Goal: Feedback & Contribution: Submit feedback/report problem

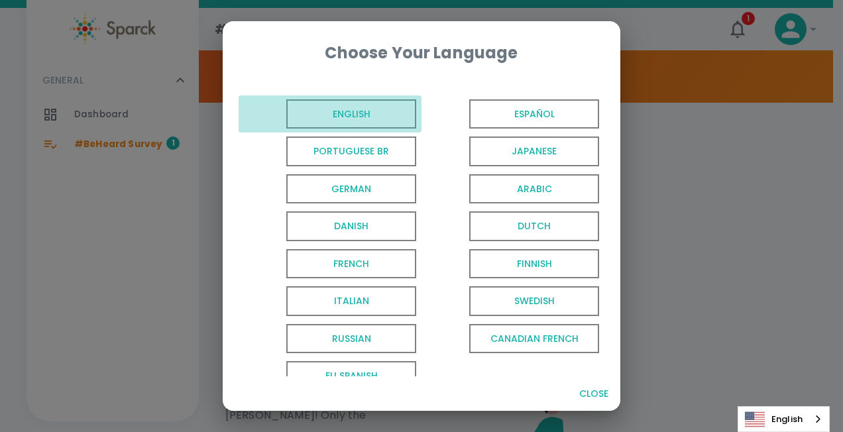
click at [350, 107] on span "English" at bounding box center [351, 114] width 130 height 30
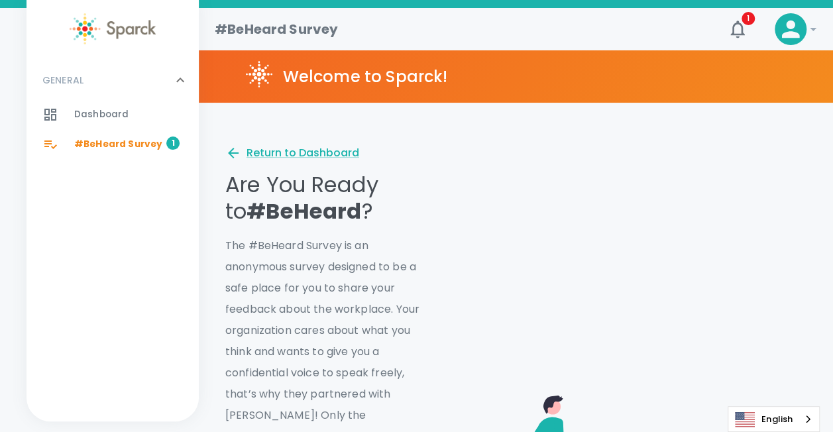
click at [117, 115] on span "Dashboard" at bounding box center [101, 114] width 54 height 13
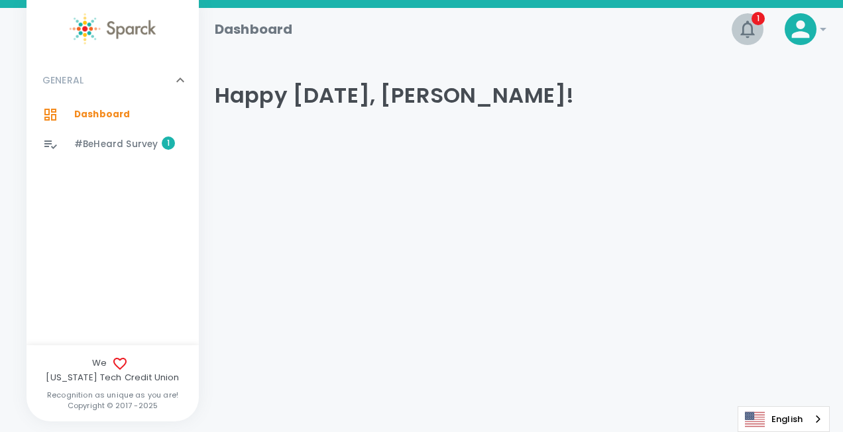
click at [749, 24] on icon "button" at bounding box center [747, 29] width 14 height 17
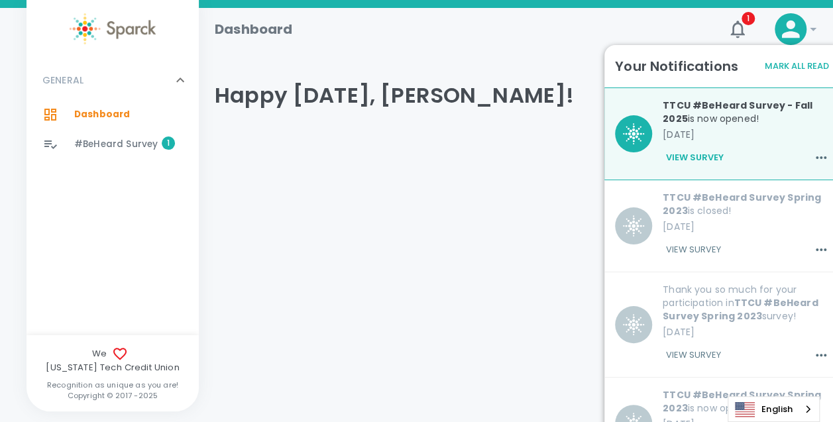
click at [692, 158] on button "View Survey" at bounding box center [694, 157] width 64 height 23
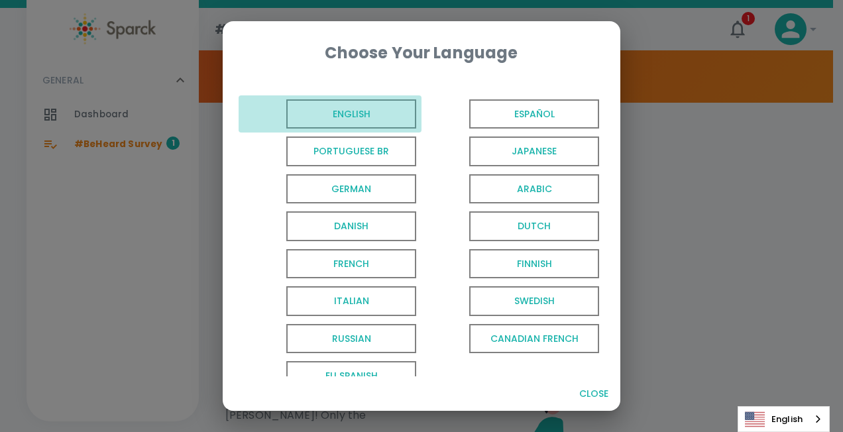
click at [341, 113] on span "English" at bounding box center [351, 114] width 130 height 30
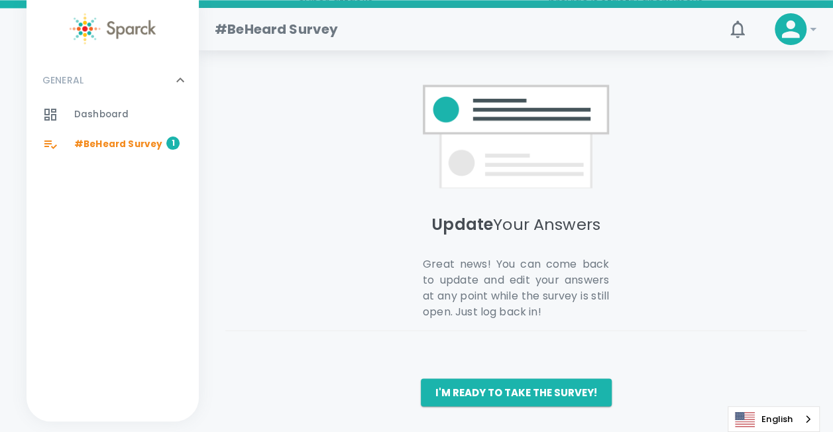
scroll to position [1106, 0]
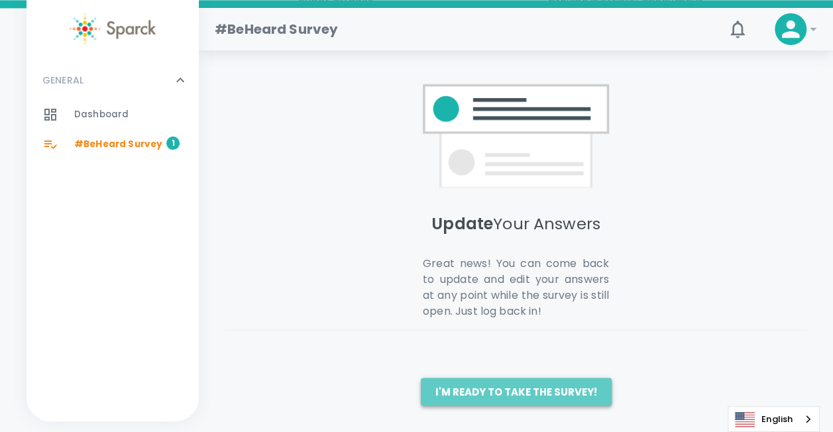
click at [535, 392] on button "I'm ready to take the survey!" at bounding box center [516, 392] width 191 height 28
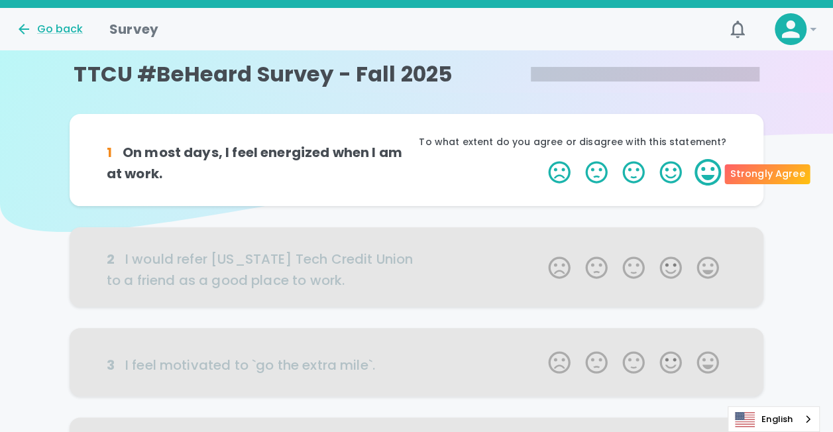
click at [706, 168] on label "5 Stars" at bounding box center [707, 172] width 37 height 26
click at [541, 159] on input "5 Stars" at bounding box center [540, 158] width 1 height 1
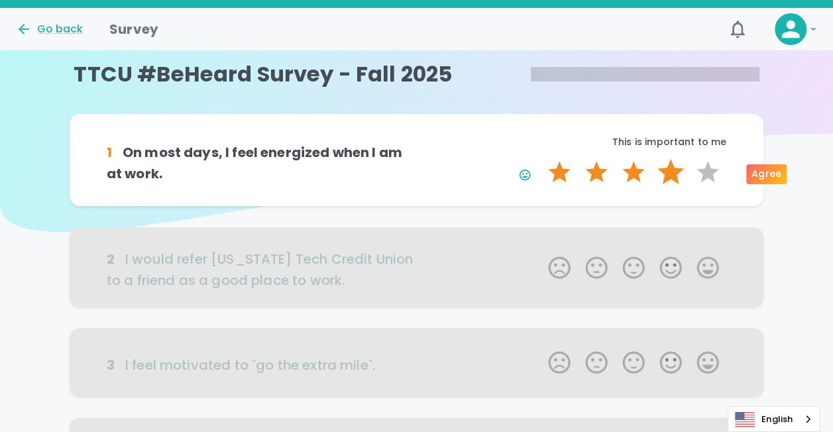
click at [674, 170] on label "4 Stars" at bounding box center [670, 172] width 37 height 26
click at [541, 159] on input "4 Stars" at bounding box center [540, 158] width 1 height 1
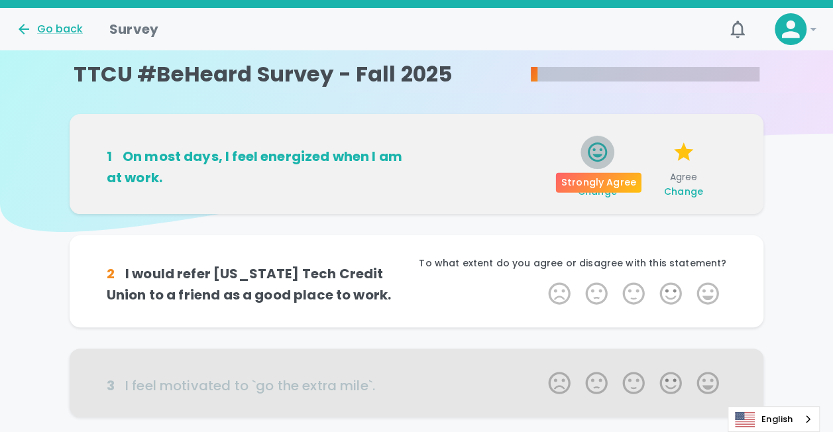
click at [595, 148] on icon "button" at bounding box center [597, 151] width 23 height 23
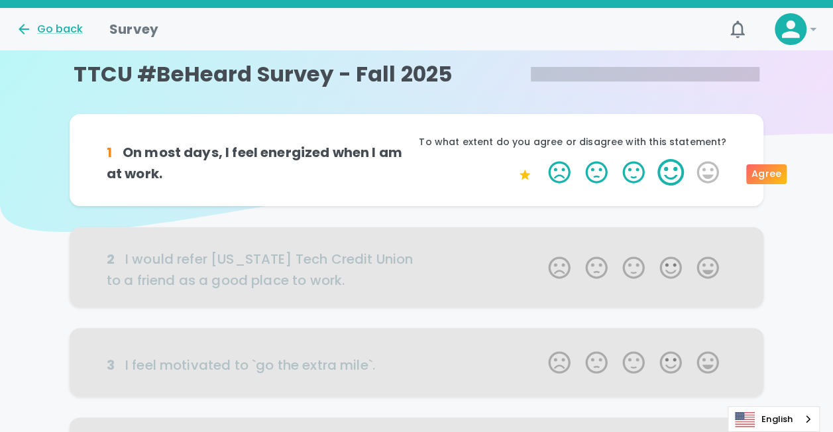
click at [665, 175] on label "4 Stars" at bounding box center [670, 172] width 37 height 26
click at [541, 159] on input "4 Stars" at bounding box center [540, 158] width 1 height 1
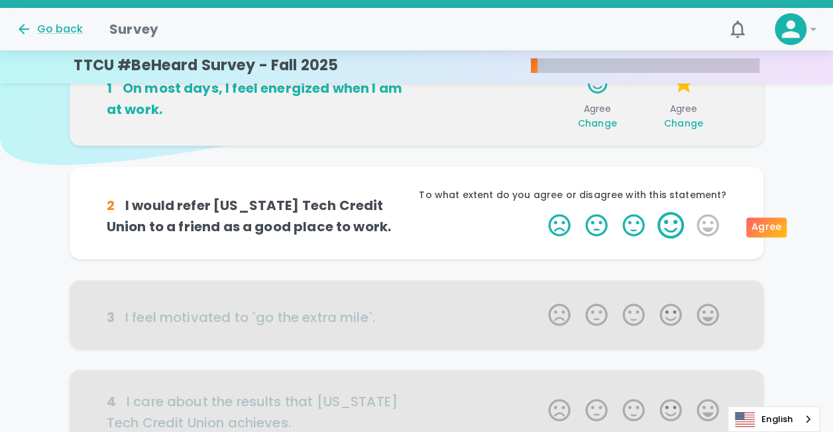
click at [664, 236] on label "4 Stars" at bounding box center [670, 225] width 37 height 26
click at [541, 212] on input "4 Stars" at bounding box center [540, 211] width 1 height 1
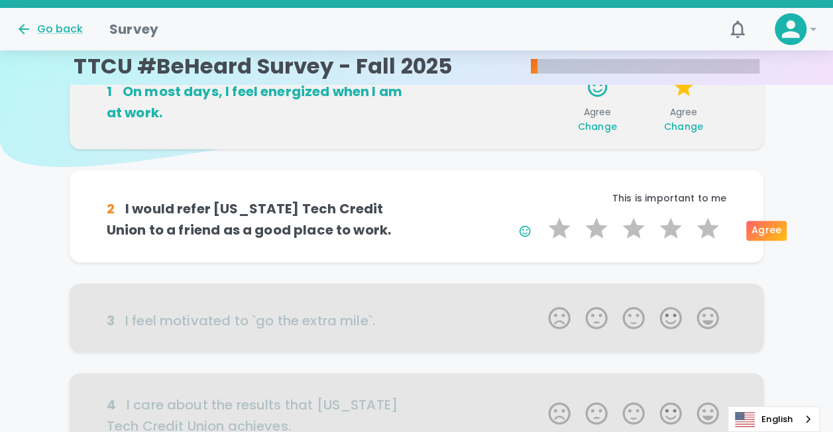
scroll to position [65, 0]
click at [664, 228] on label "4 Stars" at bounding box center [670, 228] width 37 height 26
click at [541, 215] on input "4 Stars" at bounding box center [540, 215] width 1 height 1
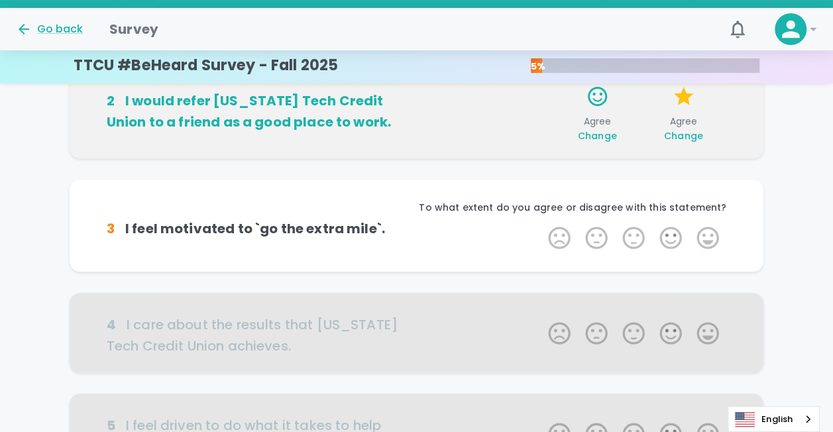
scroll to position [189, 0]
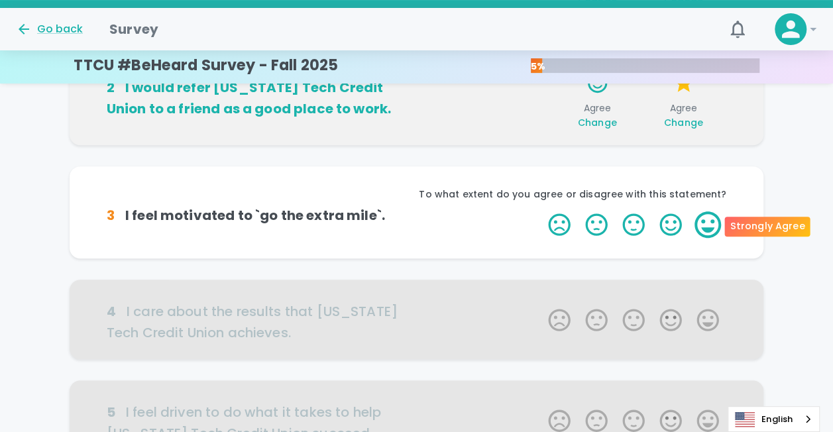
click at [698, 226] on label "5 Stars" at bounding box center [707, 224] width 37 height 26
click at [541, 211] on input "5 Stars" at bounding box center [540, 211] width 1 height 1
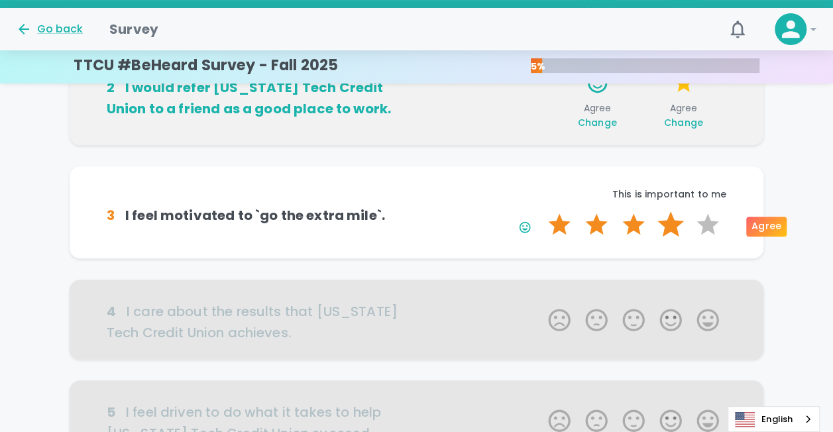
click at [670, 223] on label "4 Stars" at bounding box center [670, 224] width 37 height 26
click at [541, 211] on input "4 Stars" at bounding box center [540, 211] width 1 height 1
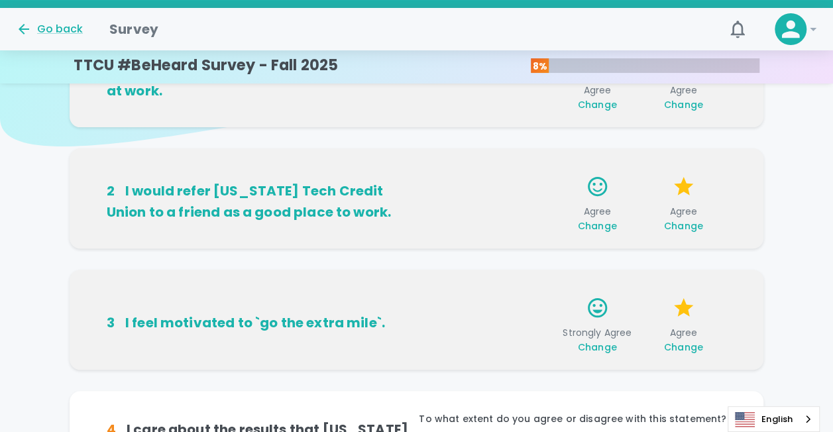
scroll to position [0, 0]
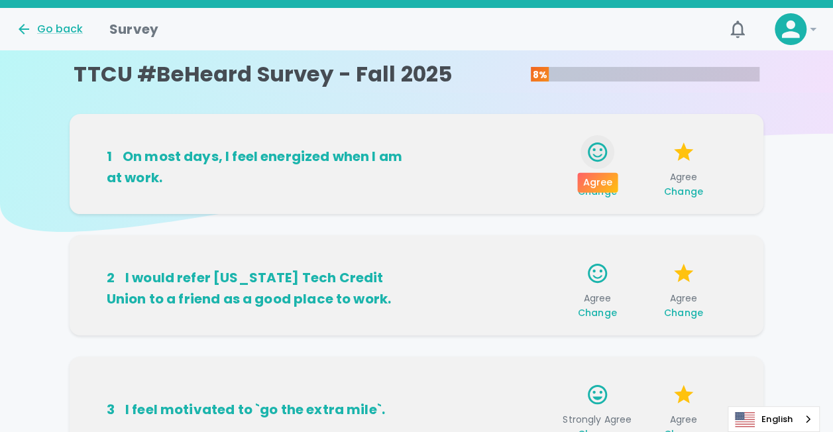
click at [602, 150] on icon "button" at bounding box center [597, 151] width 23 height 23
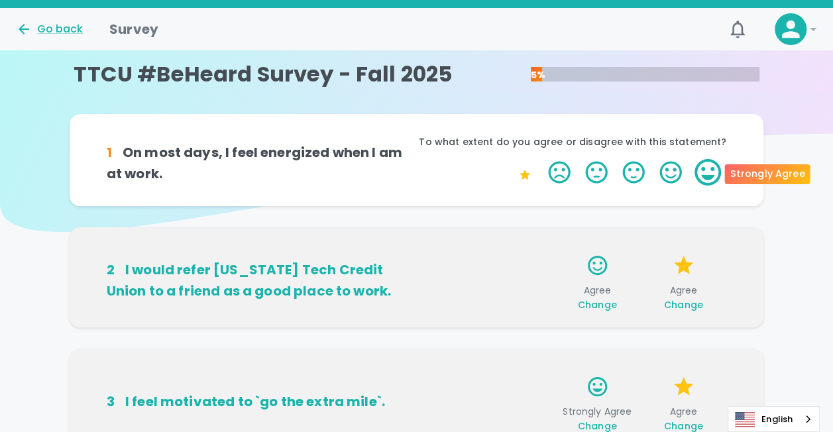
click at [709, 172] on label "5 Stars" at bounding box center [707, 172] width 37 height 26
click at [541, 159] on input "5 Stars" at bounding box center [540, 158] width 1 height 1
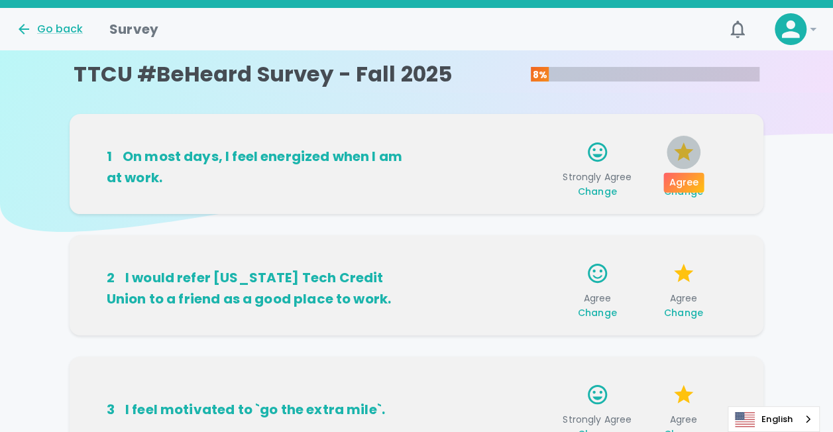
click at [686, 150] on icon "button" at bounding box center [683, 151] width 19 height 19
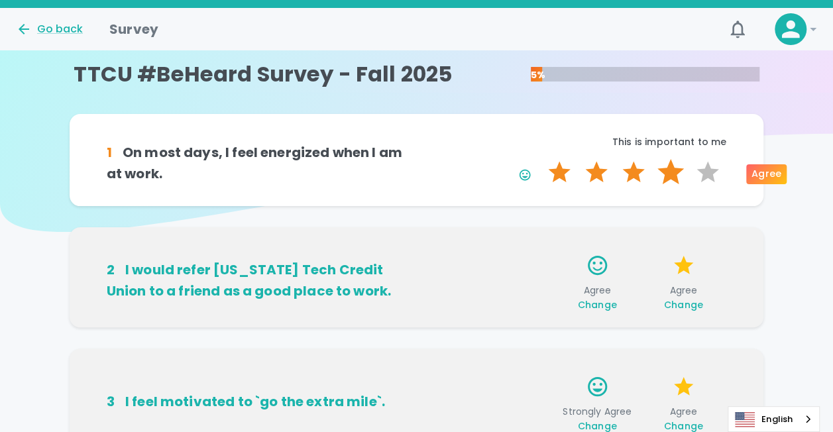
click at [677, 174] on label "4 Stars" at bounding box center [670, 172] width 37 height 26
click at [541, 159] on input "4 Stars" at bounding box center [540, 158] width 1 height 1
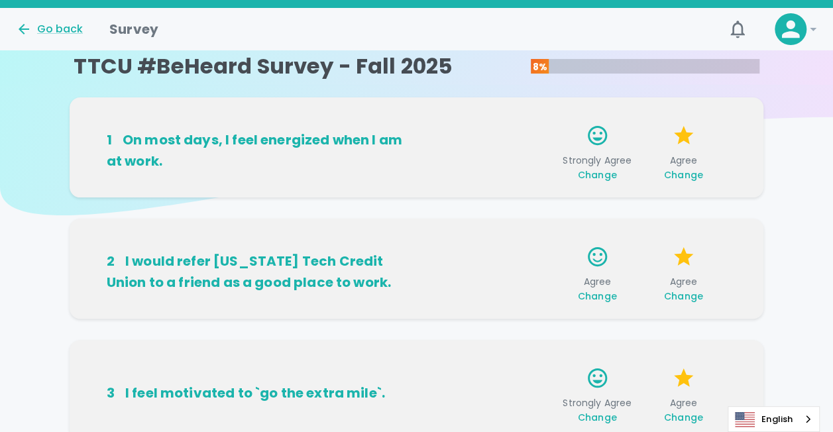
scroll to position [14, 0]
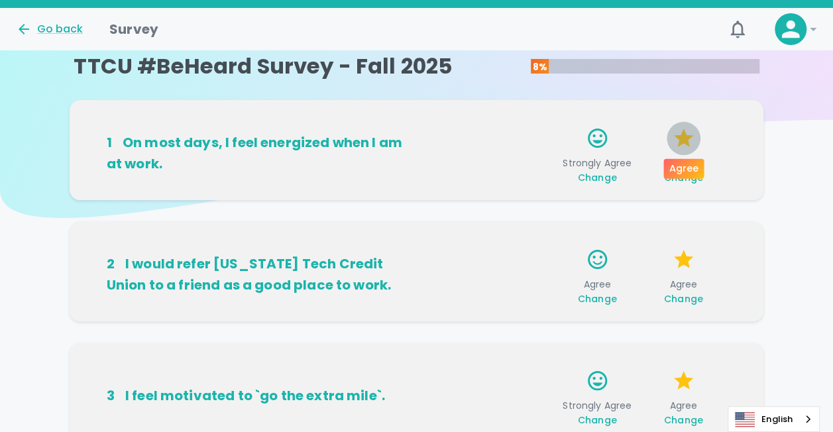
click at [692, 140] on icon "button" at bounding box center [683, 138] width 23 height 23
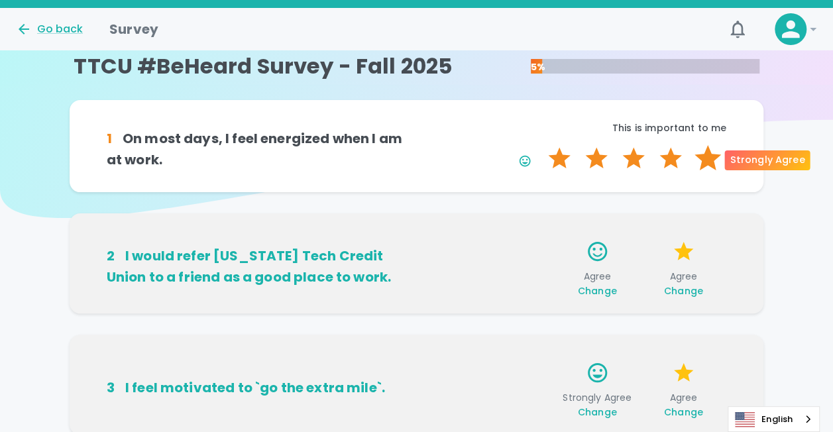
click at [709, 152] on label "5 Stars" at bounding box center [707, 158] width 37 height 26
click at [541, 145] on input "5 Stars" at bounding box center [540, 144] width 1 height 1
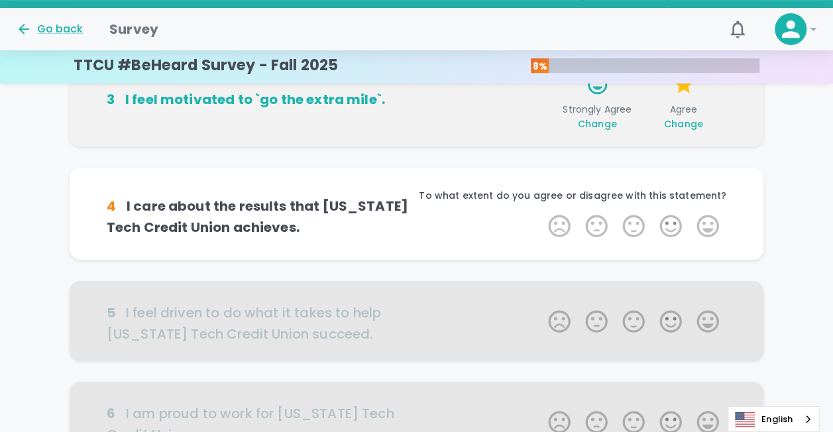
scroll to position [308, 0]
click at [665, 226] on label "4 Stars" at bounding box center [670, 226] width 37 height 26
click at [541, 213] on input "4 Stars" at bounding box center [540, 213] width 1 height 1
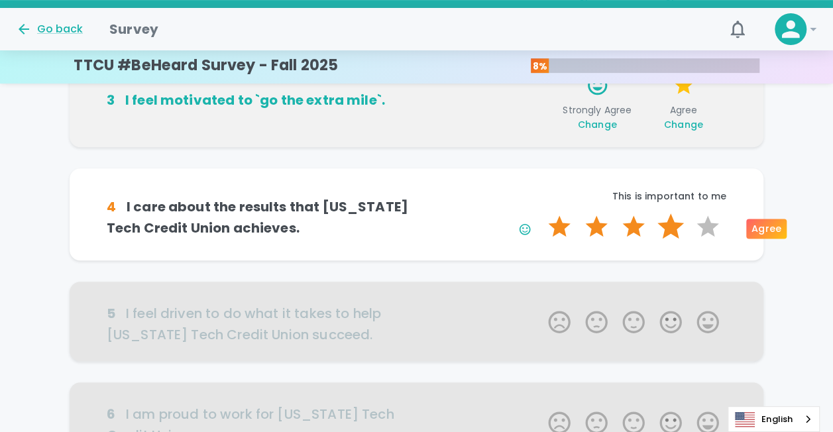
click at [668, 229] on label "4 Stars" at bounding box center [670, 226] width 37 height 26
click at [541, 213] on input "4 Stars" at bounding box center [540, 213] width 1 height 1
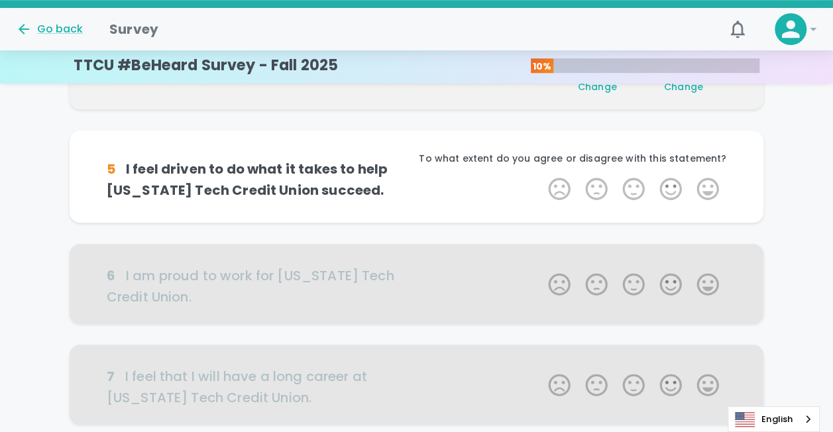
scroll to position [466, 0]
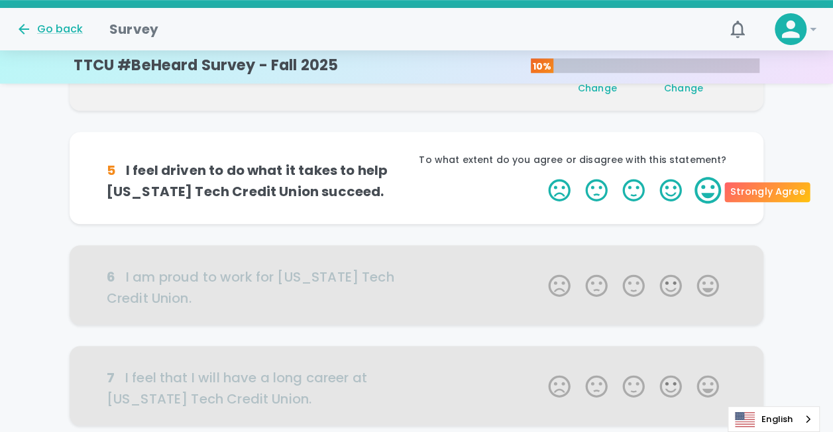
click at [702, 195] on label "5 Stars" at bounding box center [707, 190] width 37 height 26
click at [541, 177] on input "5 Stars" at bounding box center [540, 176] width 1 height 1
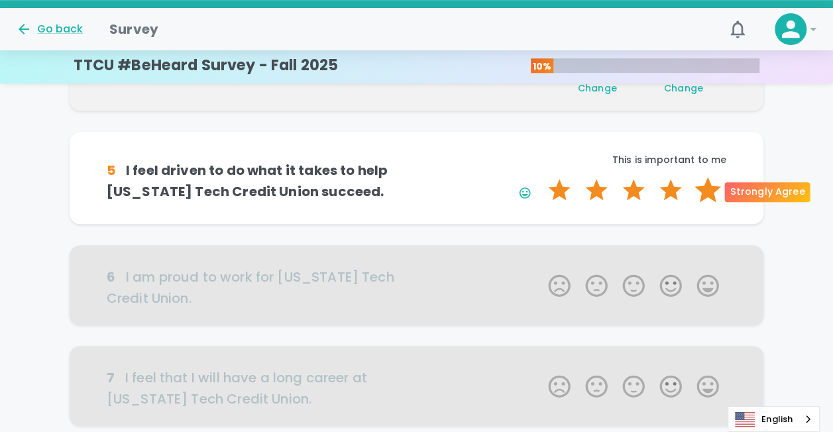
click at [705, 197] on label "5 Stars" at bounding box center [707, 190] width 37 height 26
click at [541, 177] on input "5 Stars" at bounding box center [540, 176] width 1 height 1
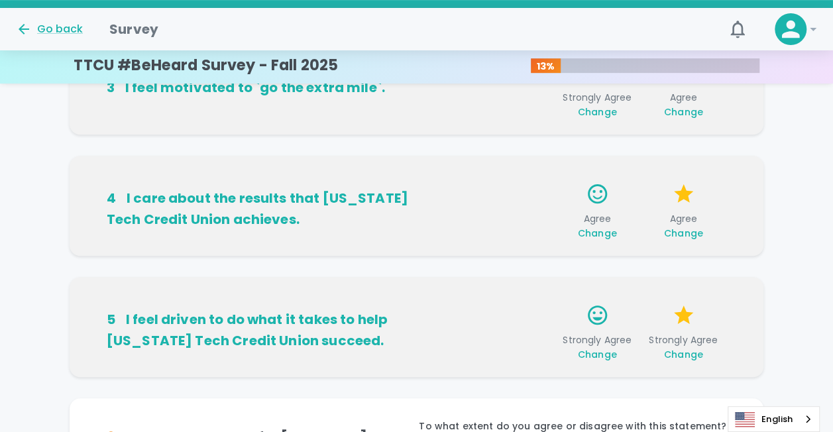
scroll to position [322, 0]
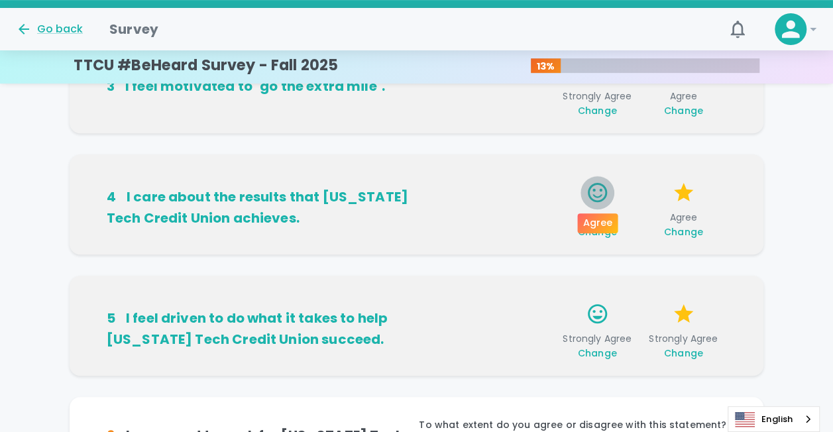
click at [590, 193] on icon "button" at bounding box center [597, 192] width 23 height 23
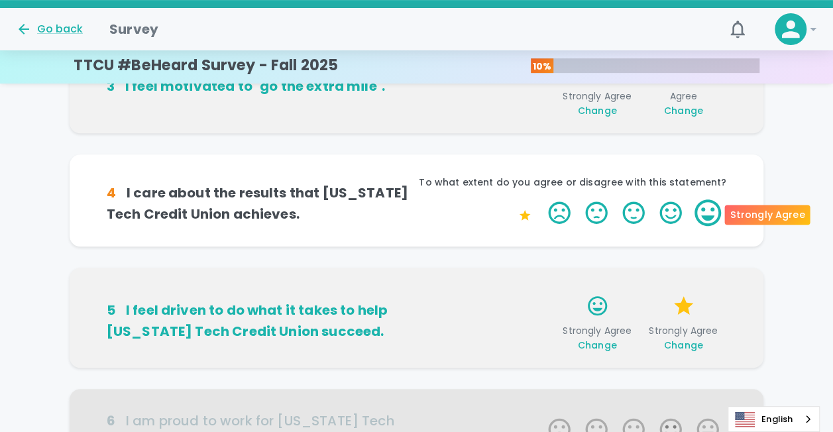
click at [696, 209] on label "5 Stars" at bounding box center [707, 212] width 37 height 26
click at [541, 199] on input "5 Stars" at bounding box center [540, 199] width 1 height 1
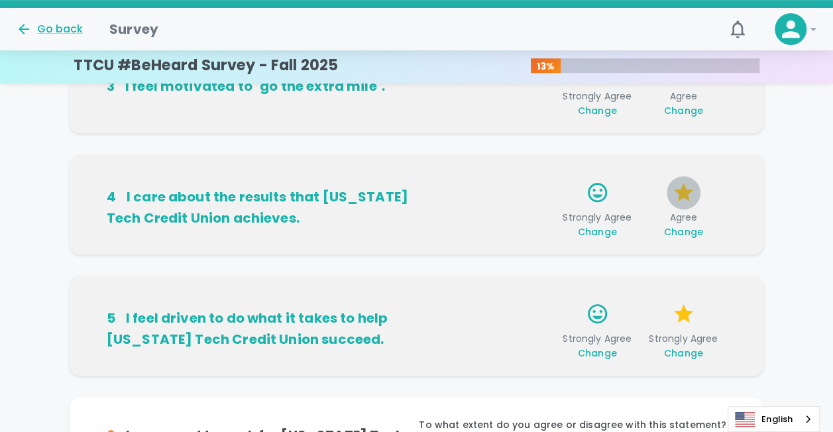
click at [690, 205] on button "button" at bounding box center [683, 193] width 34 height 34
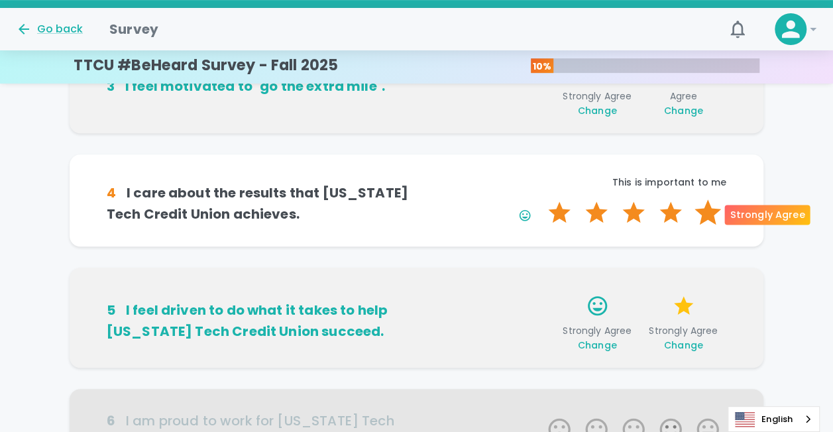
click at [709, 212] on label "5 Stars" at bounding box center [707, 212] width 37 height 26
click at [541, 199] on input "5 Stars" at bounding box center [540, 199] width 1 height 1
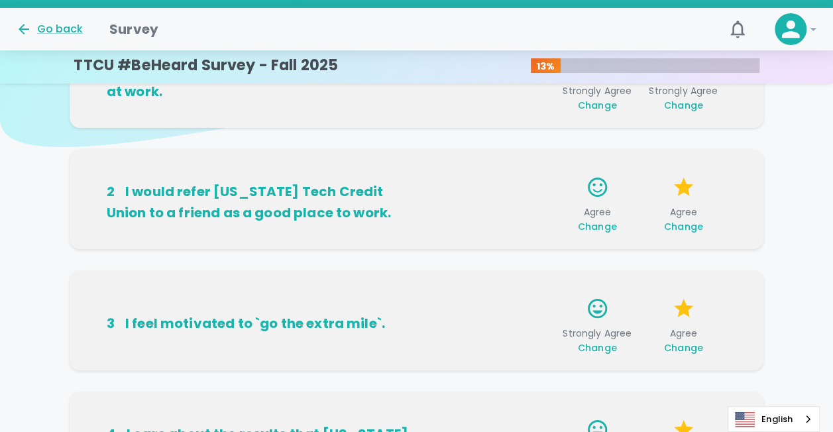
scroll to position [86, 0]
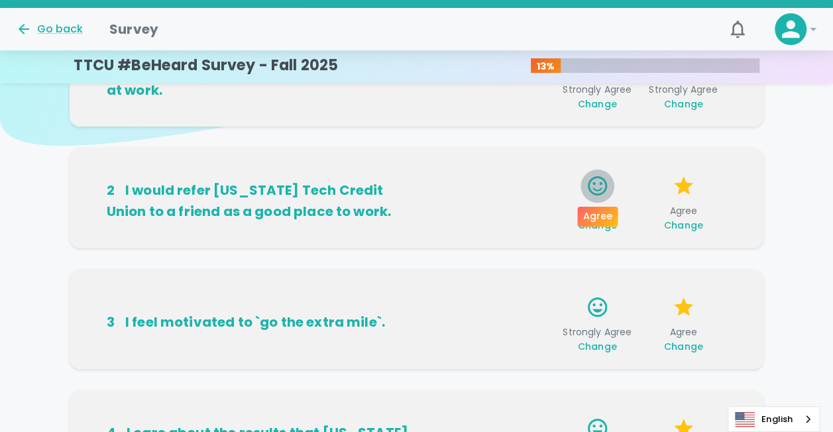
click at [597, 175] on icon "button" at bounding box center [597, 185] width 23 height 23
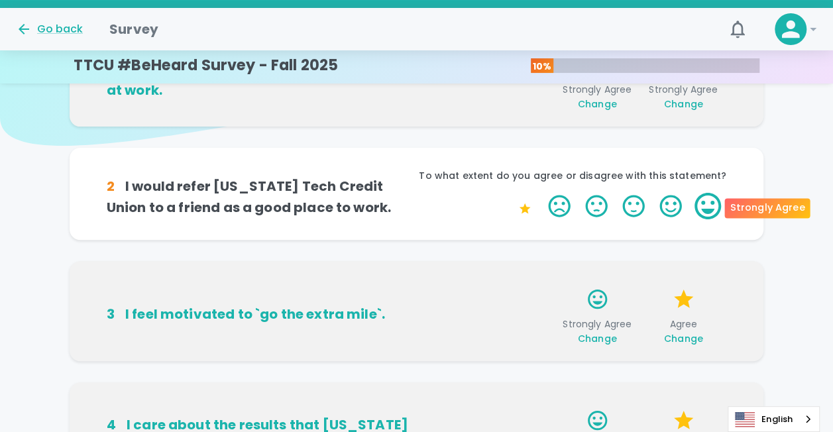
click at [715, 204] on label "5 Stars" at bounding box center [707, 206] width 37 height 26
click at [541, 193] on input "5 Stars" at bounding box center [540, 192] width 1 height 1
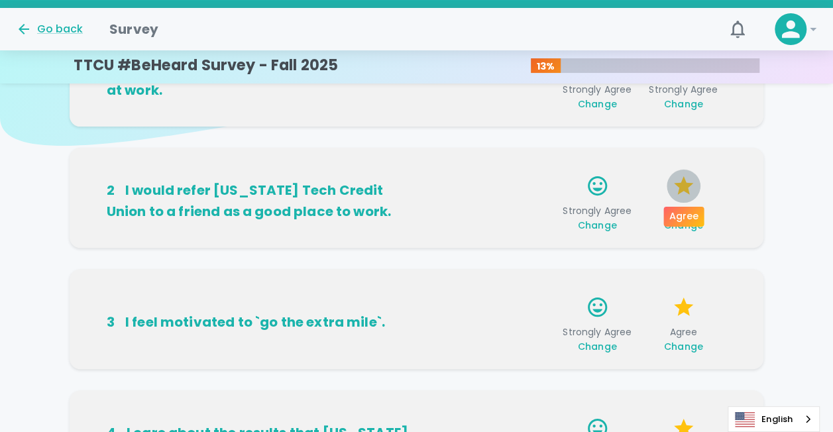
click at [687, 178] on icon "button" at bounding box center [683, 185] width 23 height 23
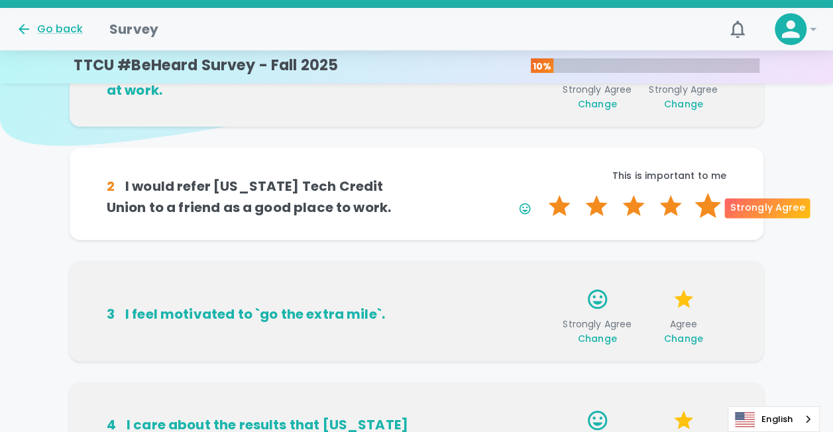
click at [701, 205] on label "5 Stars" at bounding box center [707, 206] width 37 height 26
click at [541, 193] on input "5 Stars" at bounding box center [540, 192] width 1 height 1
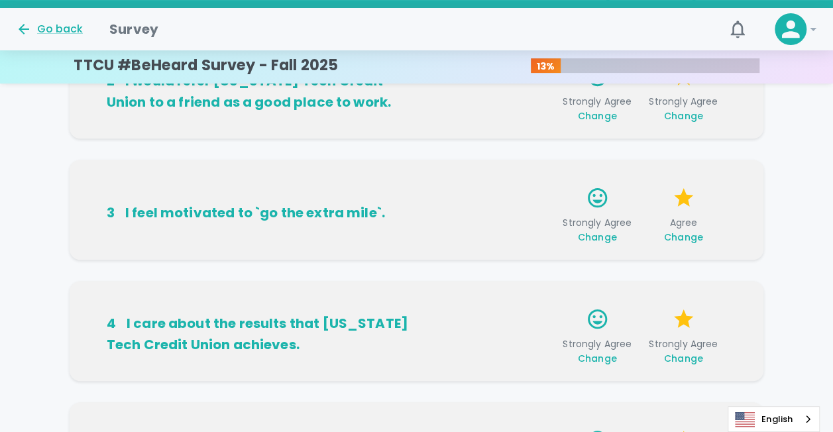
scroll to position [195, 0]
click at [678, 192] on icon "button" at bounding box center [683, 197] width 23 height 23
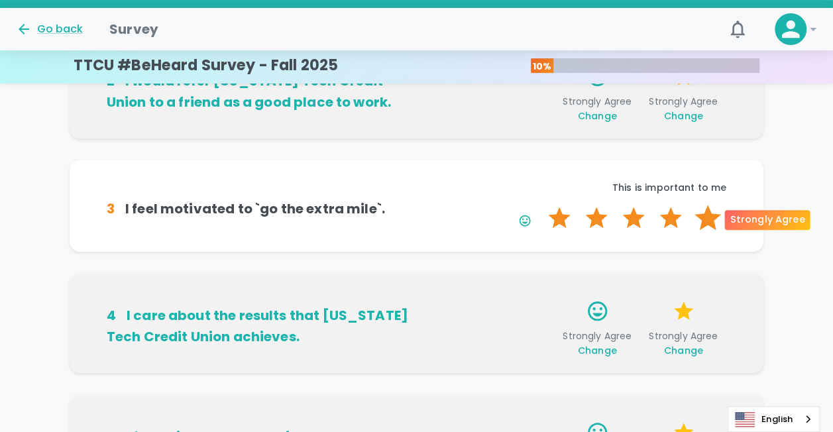
click at [707, 216] on label "5 Stars" at bounding box center [707, 218] width 37 height 26
click at [541, 205] on input "5 Stars" at bounding box center [540, 204] width 1 height 1
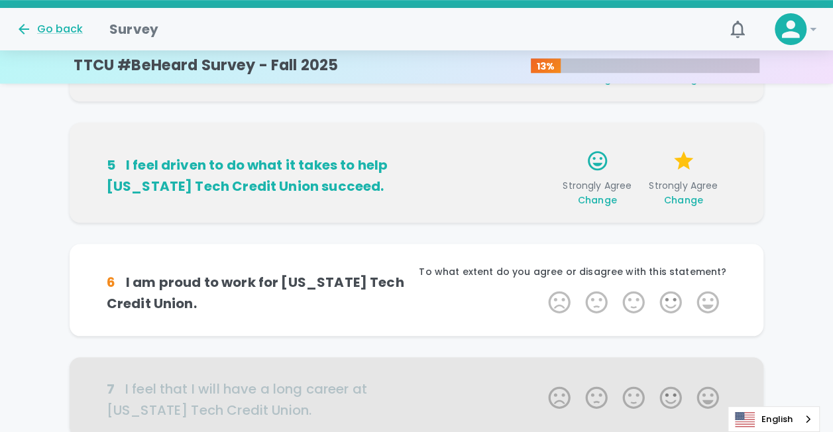
scroll to position [507, 0]
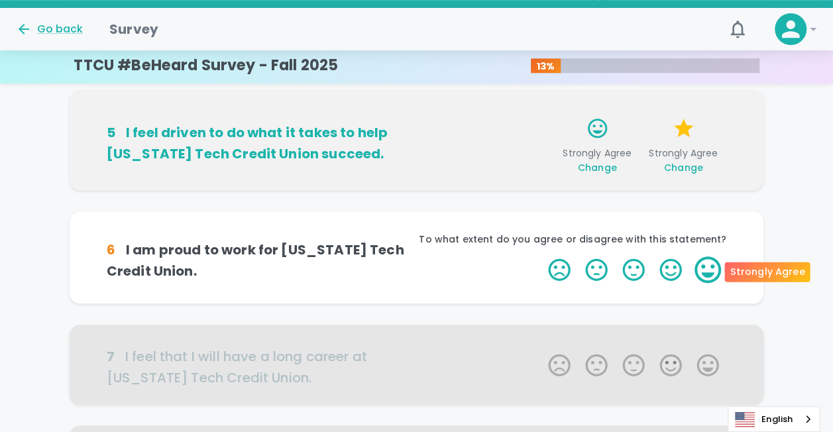
click at [702, 269] on label "5 Stars" at bounding box center [707, 269] width 37 height 26
click at [541, 256] on input "5 Stars" at bounding box center [540, 256] width 1 height 1
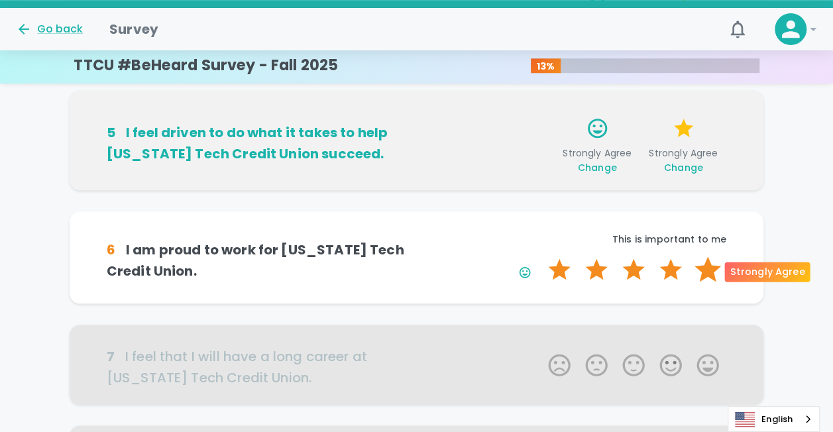
click at [702, 272] on label "5 Stars" at bounding box center [707, 269] width 37 height 26
click at [541, 256] on input "5 Stars" at bounding box center [540, 256] width 1 height 1
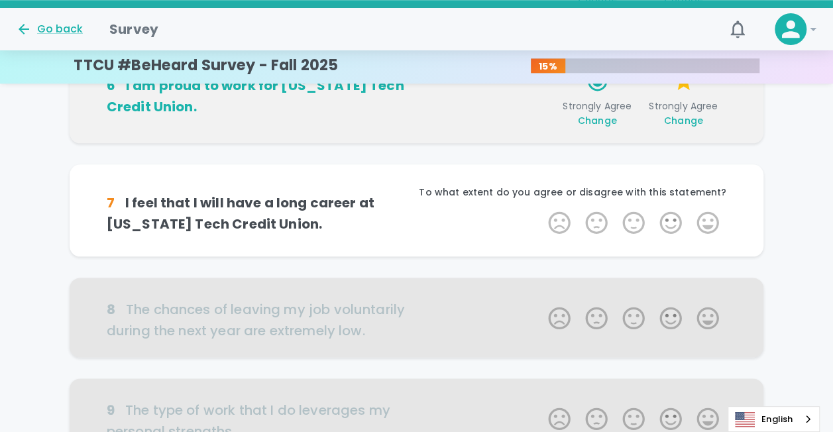
scroll to position [677, 0]
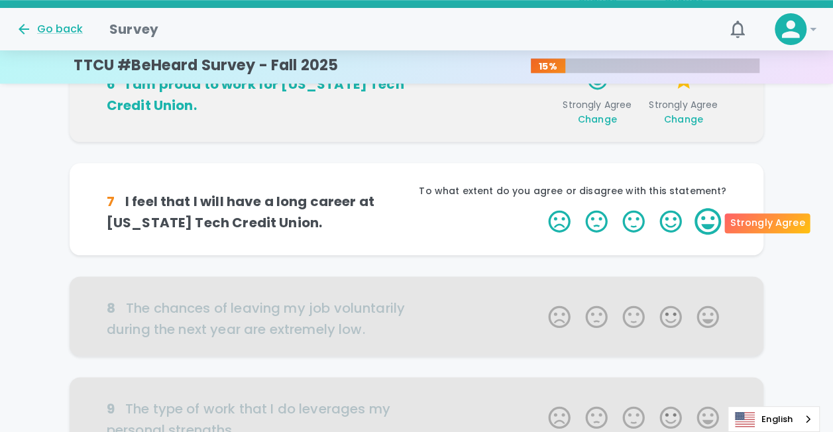
click at [706, 220] on label "5 Stars" at bounding box center [707, 221] width 37 height 26
click at [541, 208] on input "5 Stars" at bounding box center [540, 207] width 1 height 1
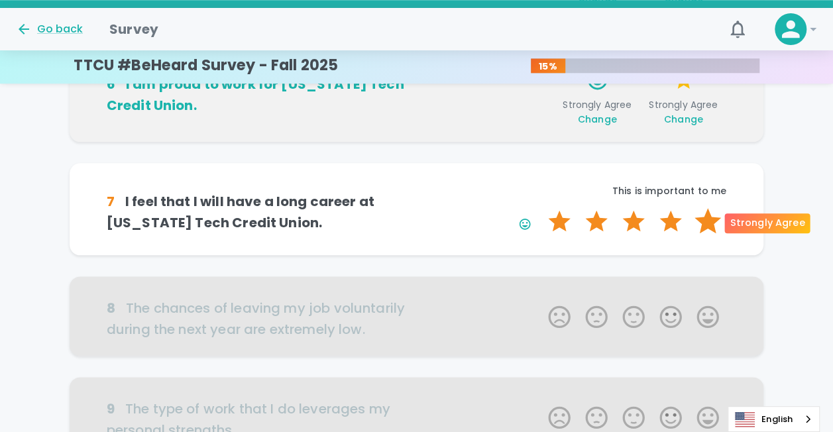
click at [708, 219] on label "5 Stars" at bounding box center [707, 221] width 37 height 26
click at [541, 208] on input "5 Stars" at bounding box center [540, 207] width 1 height 1
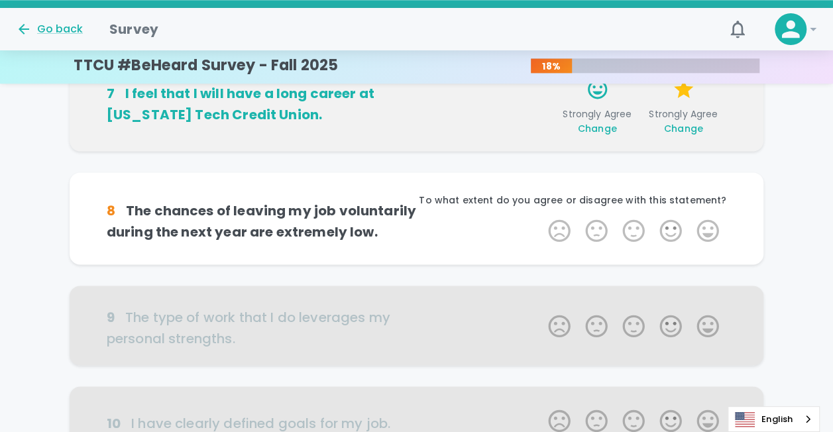
scroll to position [794, 0]
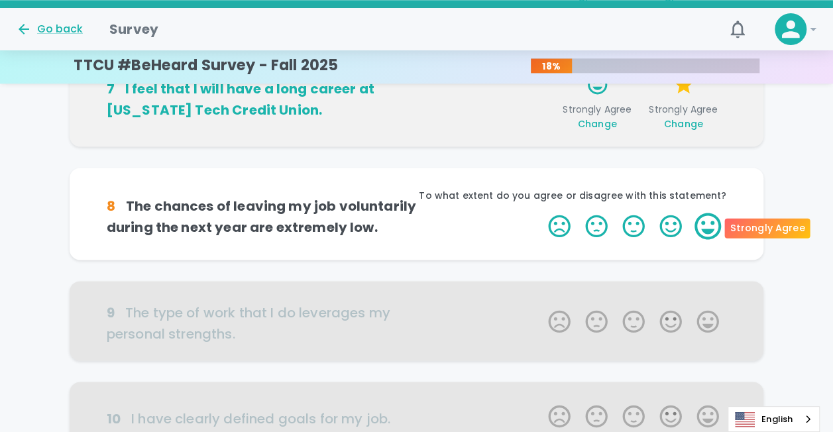
click at [713, 224] on label "5 Stars" at bounding box center [707, 226] width 37 height 26
click at [541, 213] on input "5 Stars" at bounding box center [540, 212] width 1 height 1
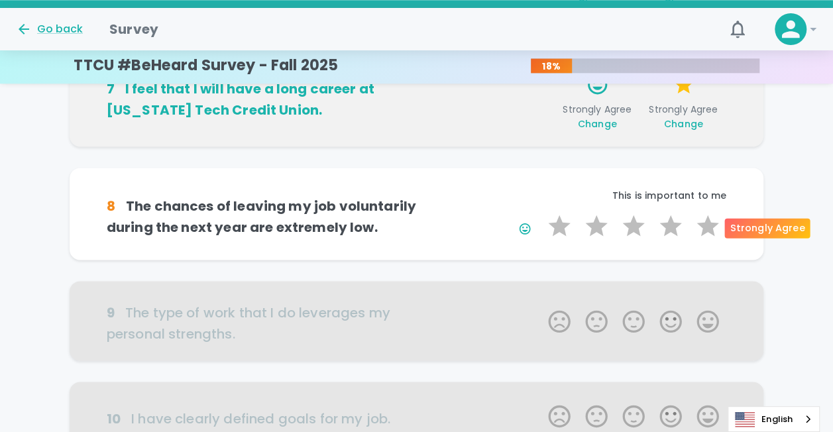
click at [713, 224] on label "5 Stars" at bounding box center [707, 226] width 37 height 26
click at [541, 213] on input "5 Stars" at bounding box center [540, 212] width 1 height 1
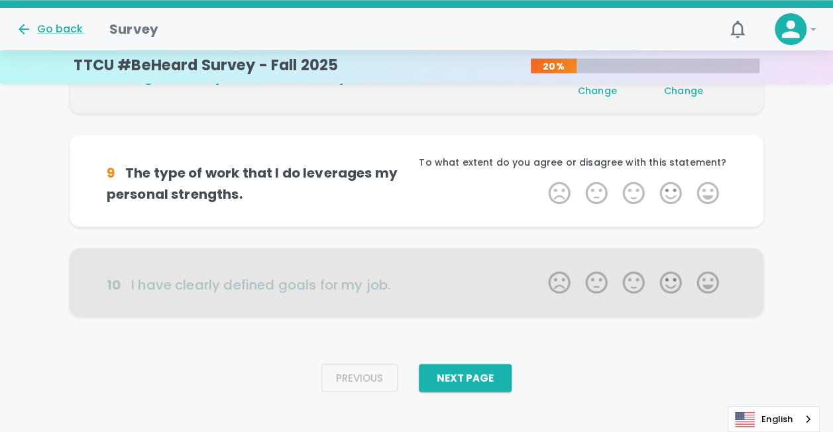
scroll to position [947, 0]
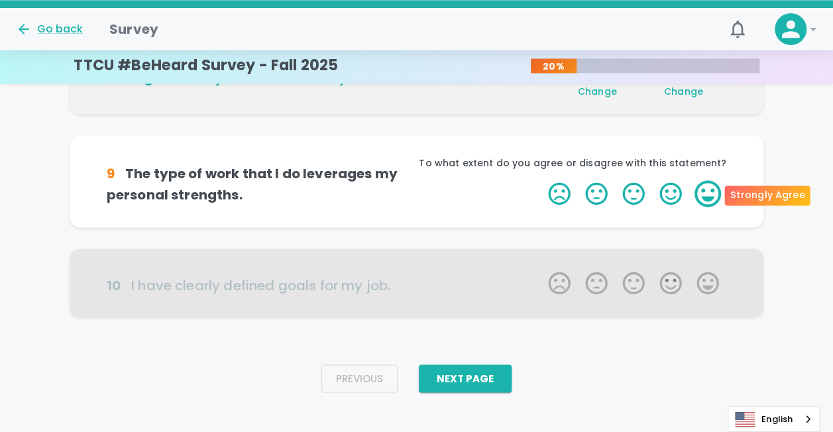
click at [714, 192] on label "5 Stars" at bounding box center [707, 193] width 37 height 26
click at [541, 180] on input "5 Stars" at bounding box center [540, 180] width 1 height 1
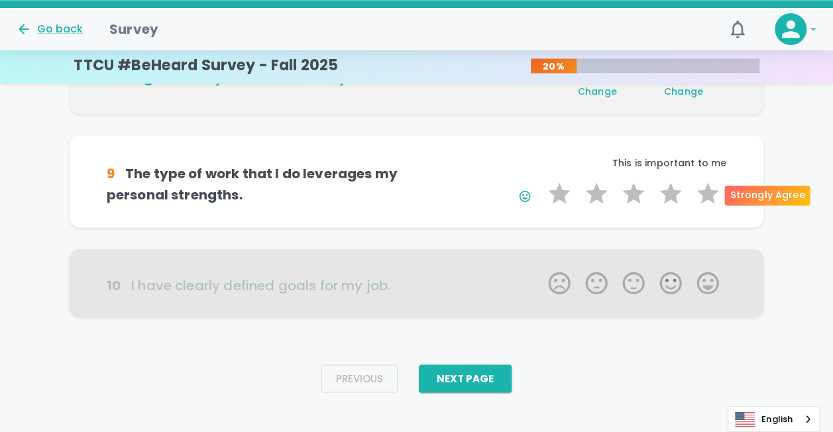
click at [714, 192] on label "5 Stars" at bounding box center [707, 193] width 37 height 26
click at [541, 180] on input "5 Stars" at bounding box center [540, 180] width 1 height 1
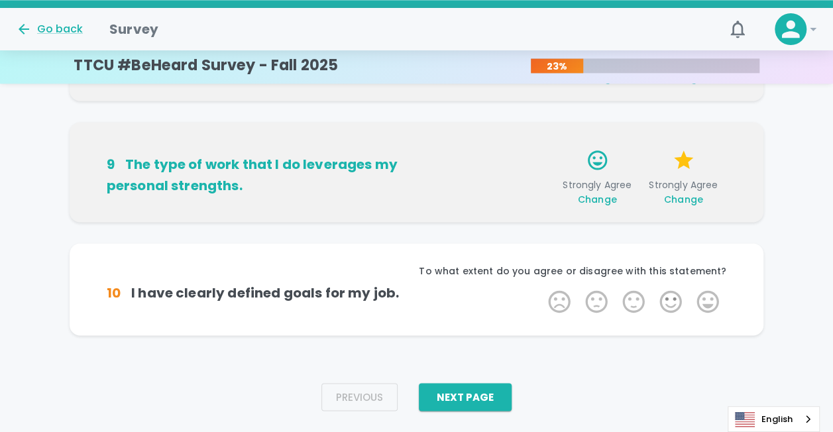
scroll to position [992, 0]
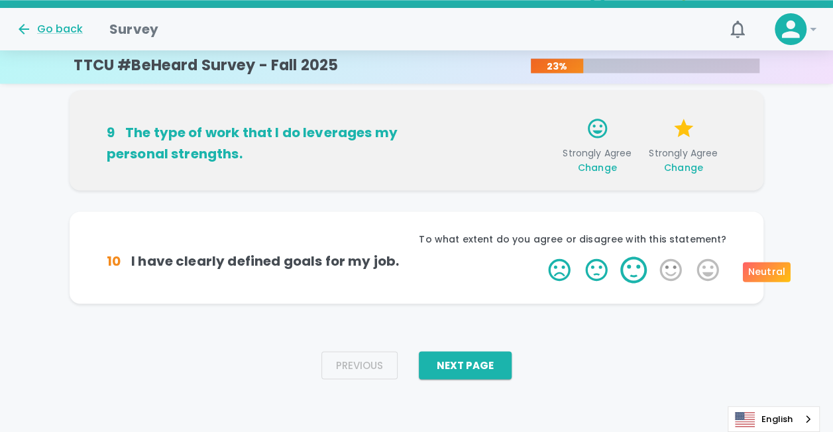
click at [635, 274] on label "3 Stars" at bounding box center [633, 269] width 37 height 26
click at [541, 256] on input "3 Stars" at bounding box center [540, 256] width 1 height 1
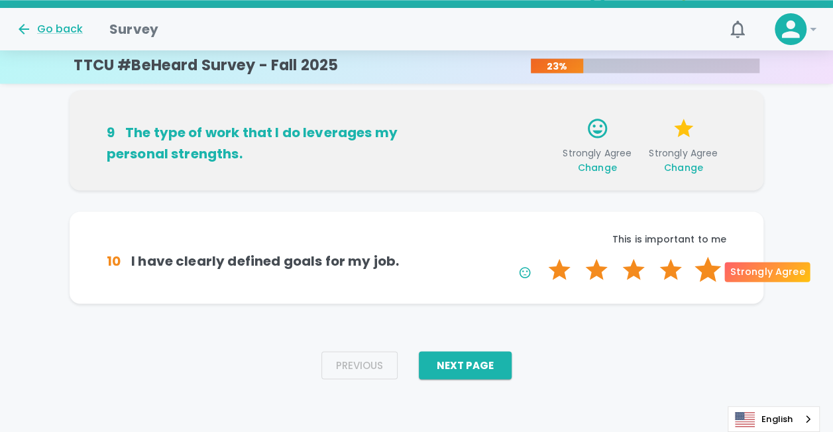
click at [709, 272] on label "5 Stars" at bounding box center [707, 269] width 37 height 26
click at [541, 256] on input "5 Stars" at bounding box center [540, 256] width 1 height 1
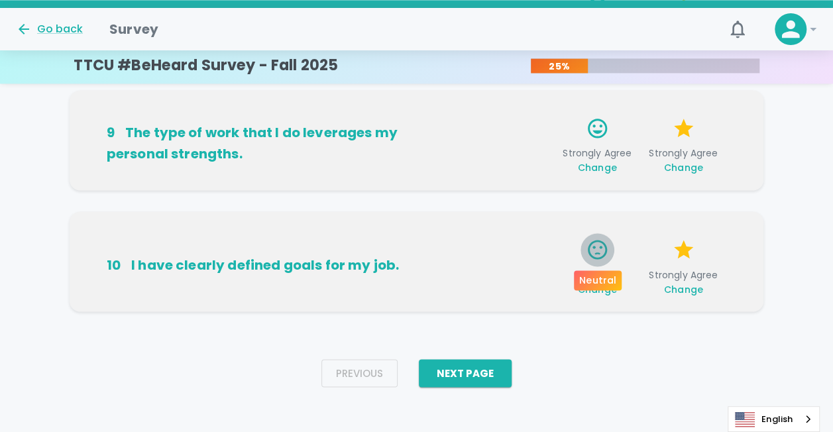
click at [592, 254] on icon "button" at bounding box center [597, 249] width 23 height 23
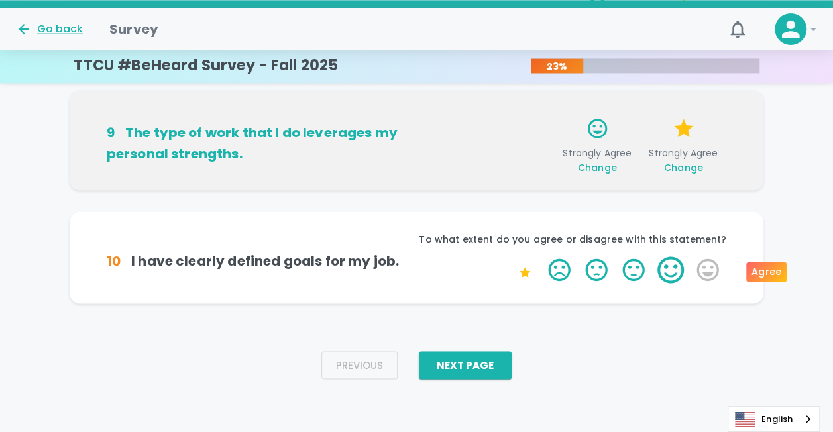
click at [670, 276] on label "4 Stars" at bounding box center [670, 269] width 37 height 26
click at [541, 256] on input "4 Stars" at bounding box center [540, 256] width 1 height 1
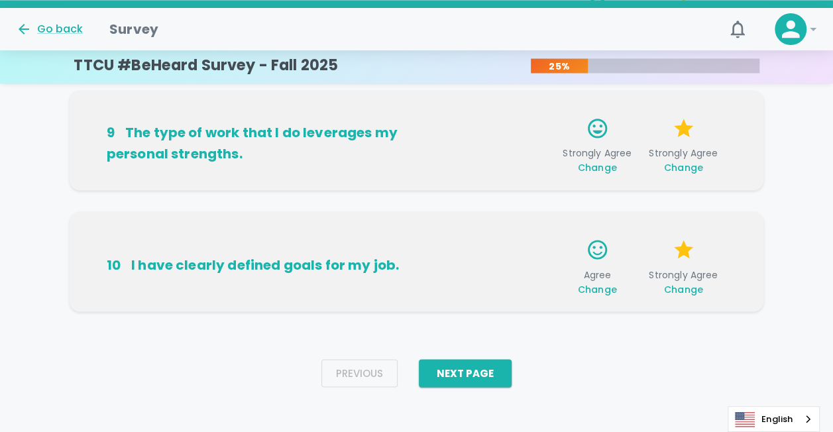
scroll to position [1000, 0]
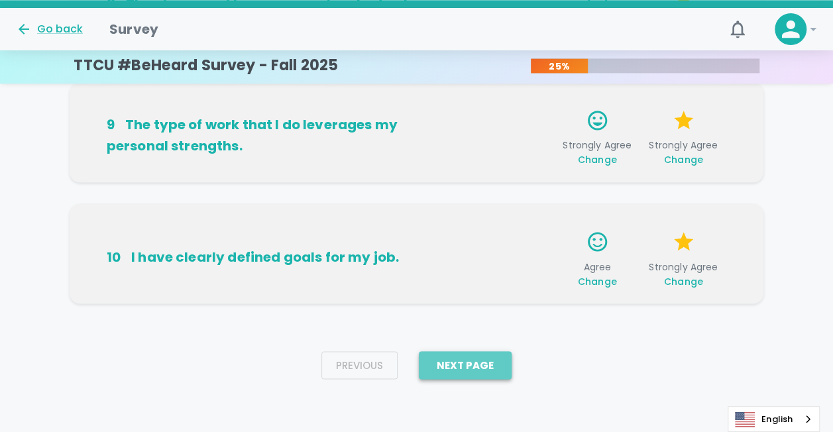
click at [457, 363] on button "Next Page" at bounding box center [465, 365] width 93 height 28
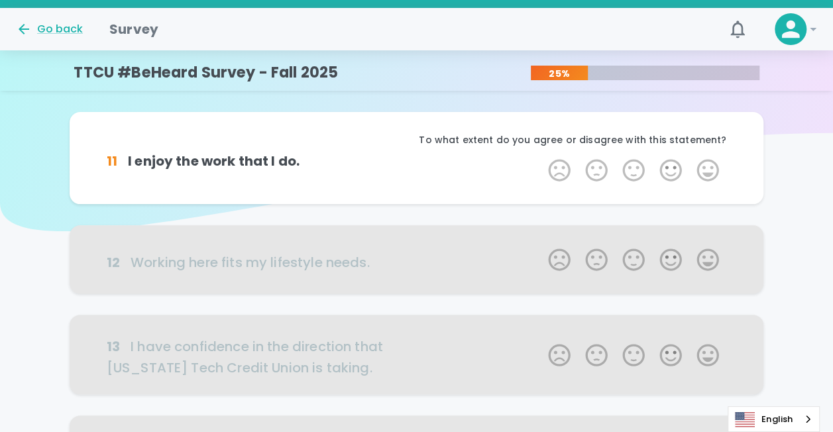
scroll to position [0, 0]
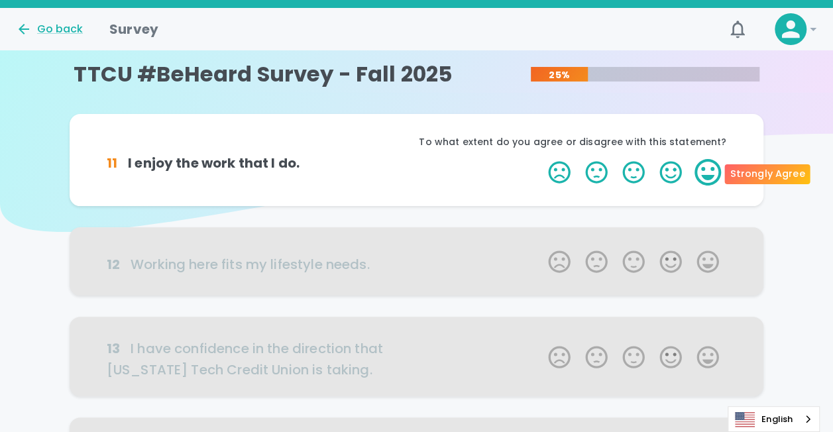
click at [704, 180] on label "5 Stars" at bounding box center [707, 172] width 37 height 26
click at [541, 159] on input "5 Stars" at bounding box center [540, 158] width 1 height 1
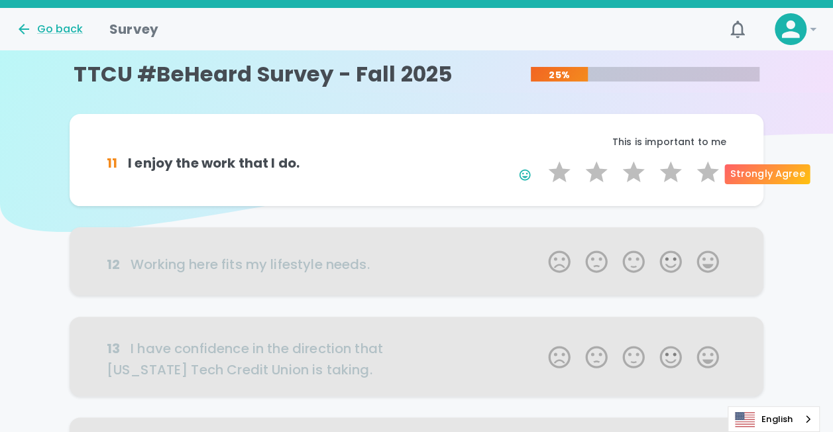
click at [704, 180] on label "5 Stars" at bounding box center [707, 172] width 37 height 26
click at [541, 159] on input "5 Stars" at bounding box center [540, 158] width 1 height 1
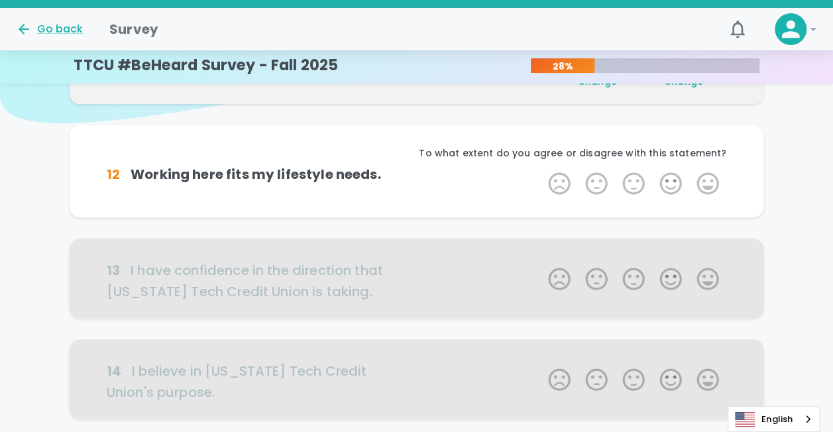
scroll to position [108, 0]
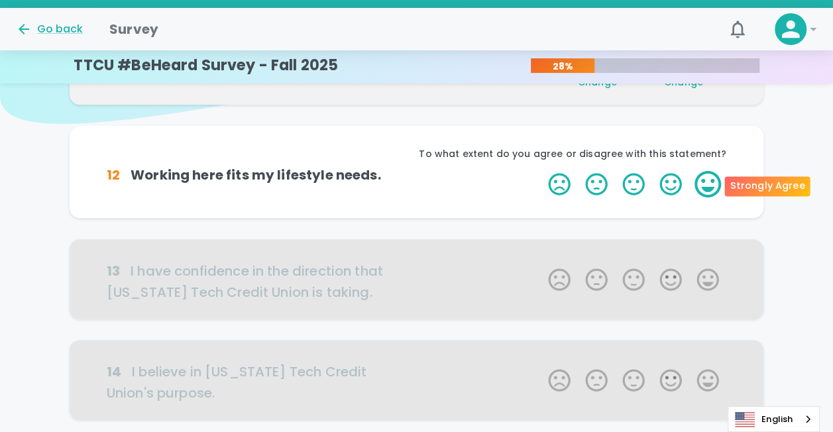
click at [704, 196] on label "5 Stars" at bounding box center [707, 184] width 37 height 26
click at [541, 171] on input "5 Stars" at bounding box center [540, 170] width 1 height 1
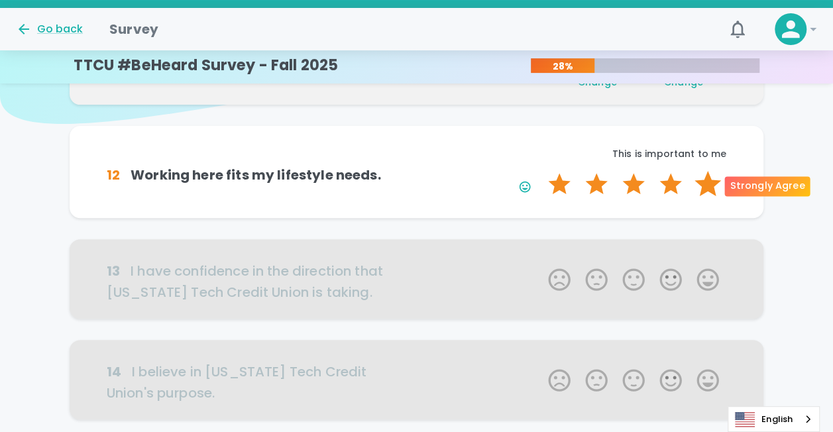
click at [707, 185] on label "5 Stars" at bounding box center [707, 184] width 37 height 26
click at [541, 171] on input "5 Stars" at bounding box center [540, 170] width 1 height 1
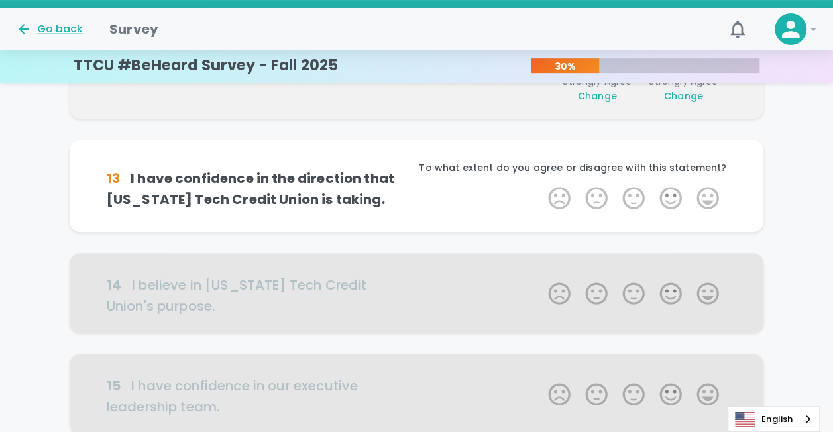
scroll to position [225, 0]
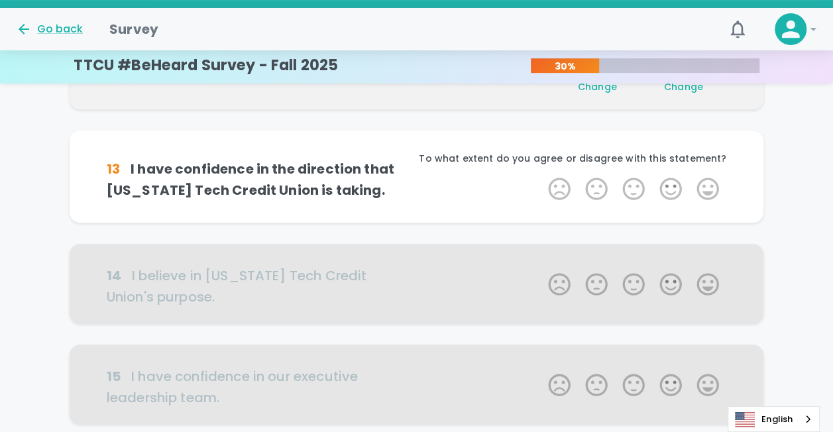
click at [707, 185] on label "5 Stars" at bounding box center [707, 189] width 37 height 26
click at [541, 176] on input "5 Stars" at bounding box center [540, 175] width 1 height 1
click at [707, 185] on label "5 Stars" at bounding box center [707, 189] width 37 height 26
click at [541, 176] on input "5 Stars" at bounding box center [540, 175] width 1 height 1
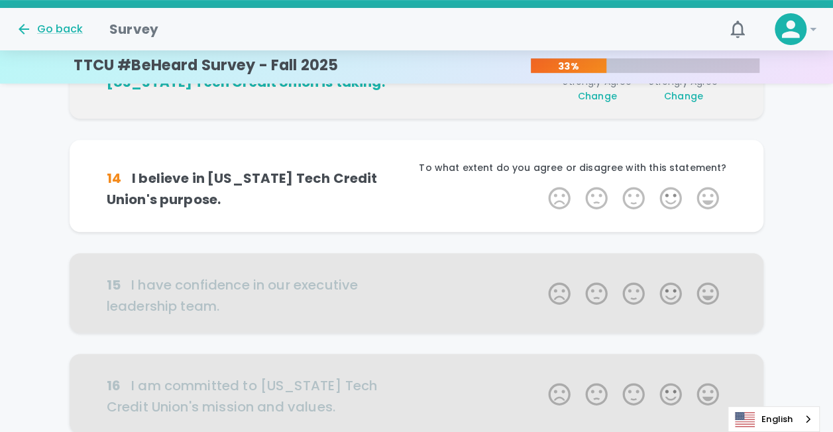
scroll to position [341, 0]
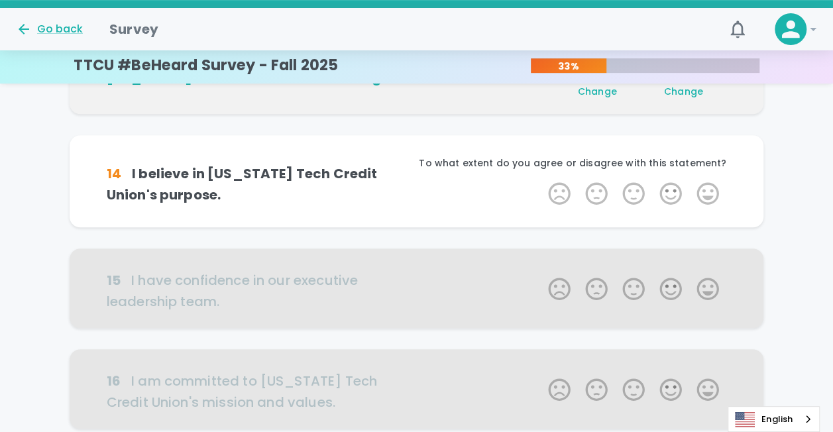
click at [707, 185] on label "5 Stars" at bounding box center [707, 193] width 37 height 26
click at [541, 180] on input "5 Stars" at bounding box center [540, 180] width 1 height 1
click at [707, 185] on label "5 Stars" at bounding box center [707, 193] width 37 height 26
click at [541, 180] on input "5 Stars" at bounding box center [540, 180] width 1 height 1
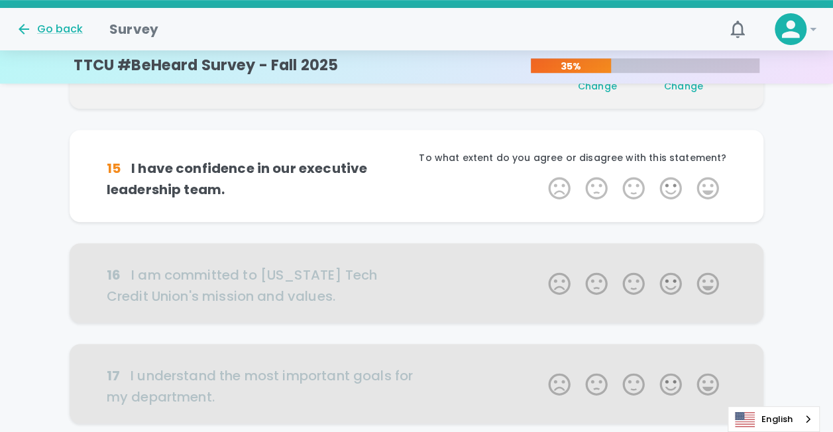
scroll to position [471, 0]
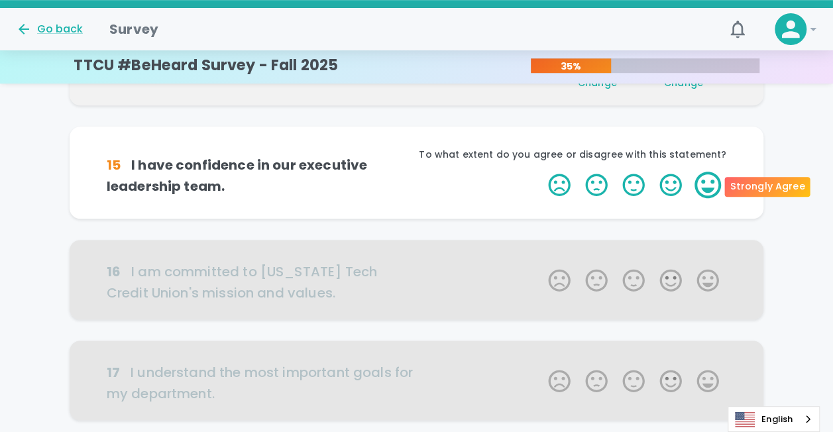
click at [713, 186] on label "5 Stars" at bounding box center [707, 185] width 37 height 26
click at [541, 172] on input "5 Stars" at bounding box center [540, 171] width 1 height 1
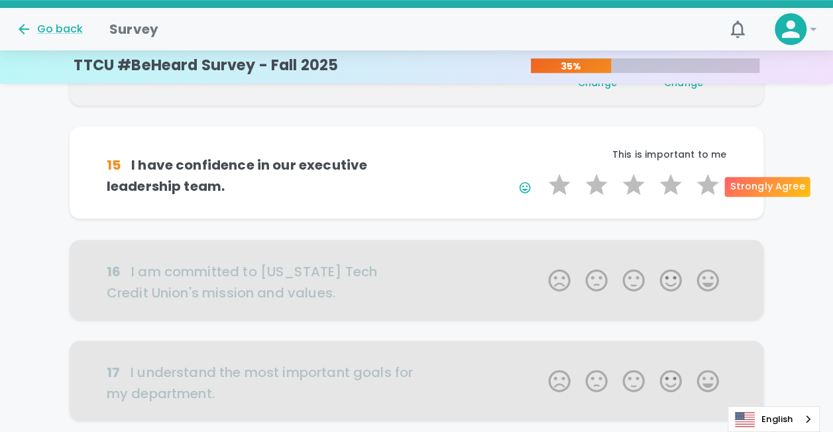
click at [713, 186] on label "5 Stars" at bounding box center [707, 185] width 37 height 26
click at [541, 172] on input "5 Stars" at bounding box center [540, 171] width 1 height 1
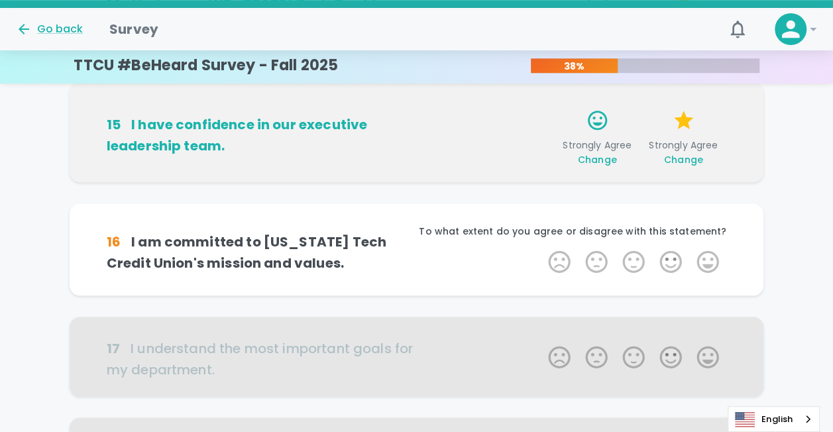
scroll to position [588, 0]
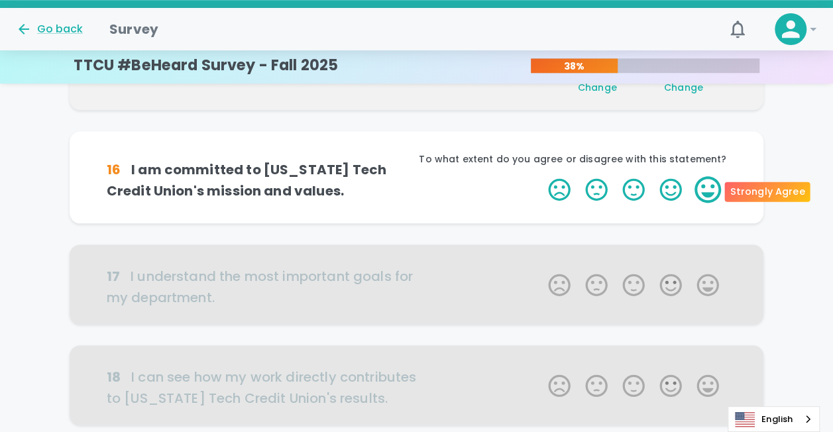
click at [707, 190] on label "5 Stars" at bounding box center [707, 189] width 37 height 26
click at [541, 176] on input "5 Stars" at bounding box center [540, 176] width 1 height 1
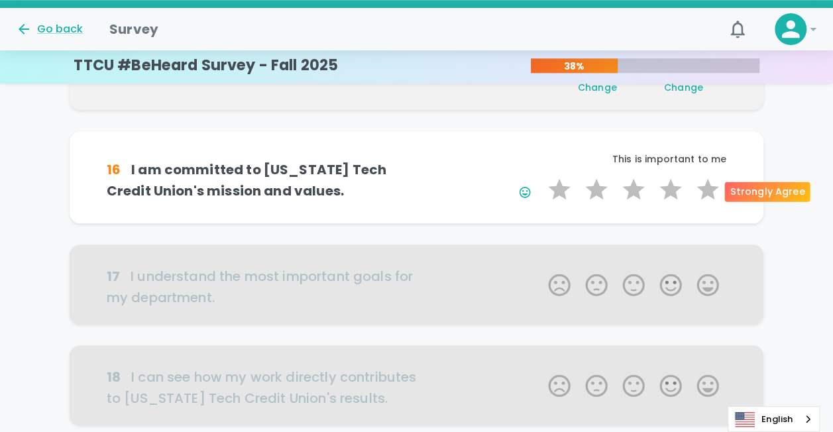
click at [707, 190] on label "5 Stars" at bounding box center [707, 189] width 37 height 26
click at [541, 176] on input "5 Stars" at bounding box center [540, 176] width 1 height 1
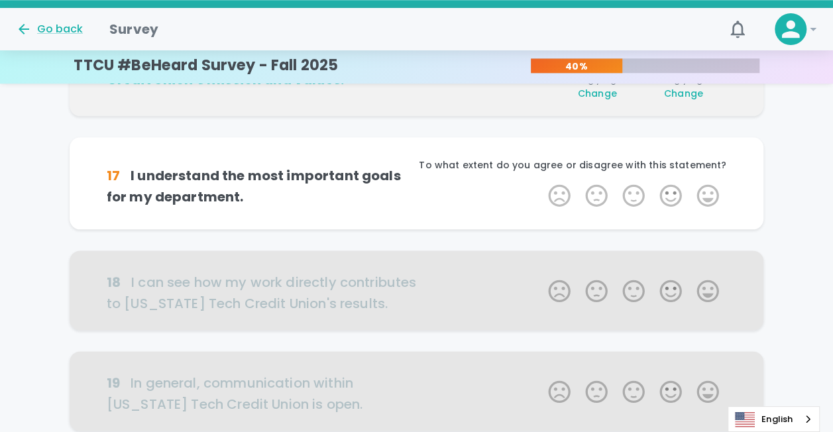
scroll to position [704, 0]
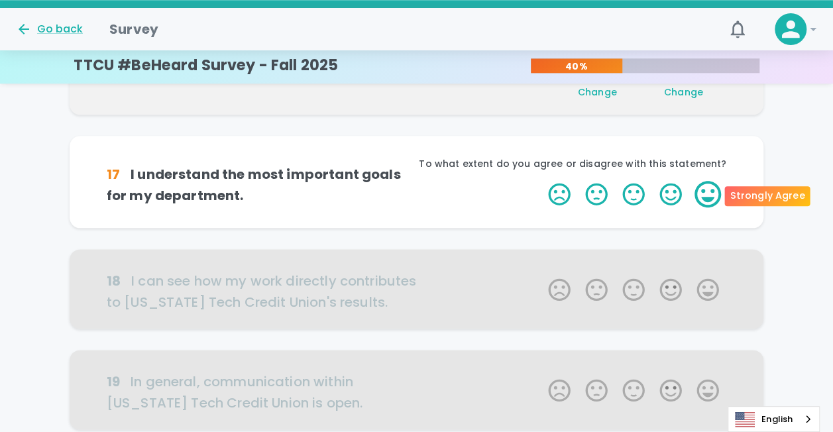
click at [712, 188] on label "5 Stars" at bounding box center [707, 194] width 37 height 26
click at [541, 181] on input "5 Stars" at bounding box center [540, 180] width 1 height 1
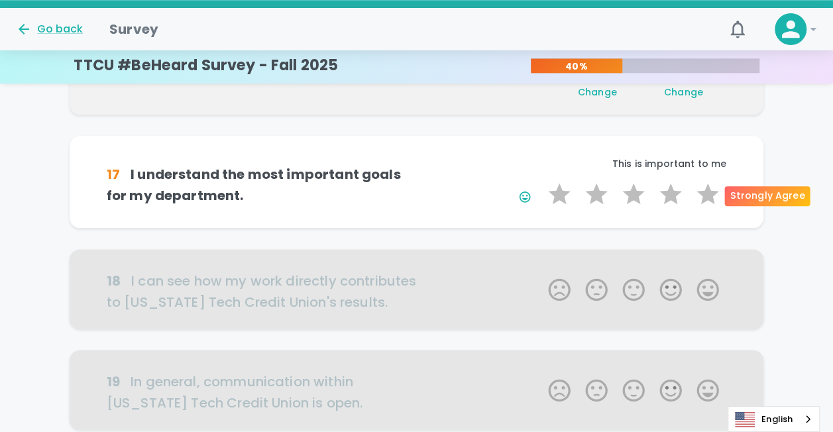
click at [712, 188] on label "5 Stars" at bounding box center [707, 194] width 37 height 26
click at [541, 181] on input "5 Stars" at bounding box center [540, 180] width 1 height 1
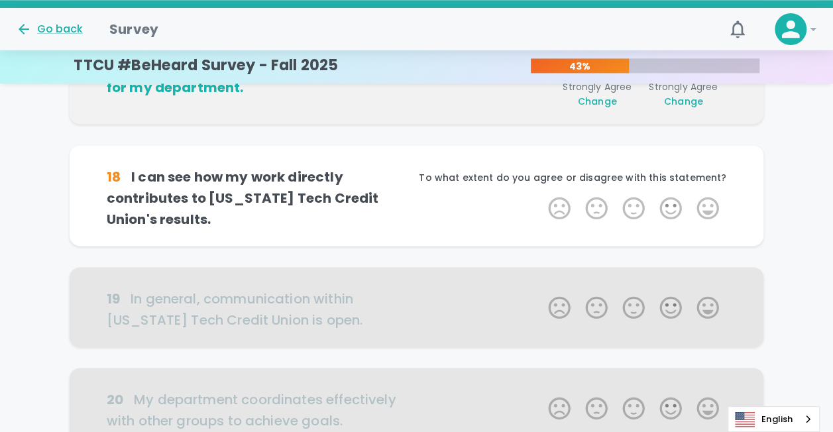
scroll to position [821, 0]
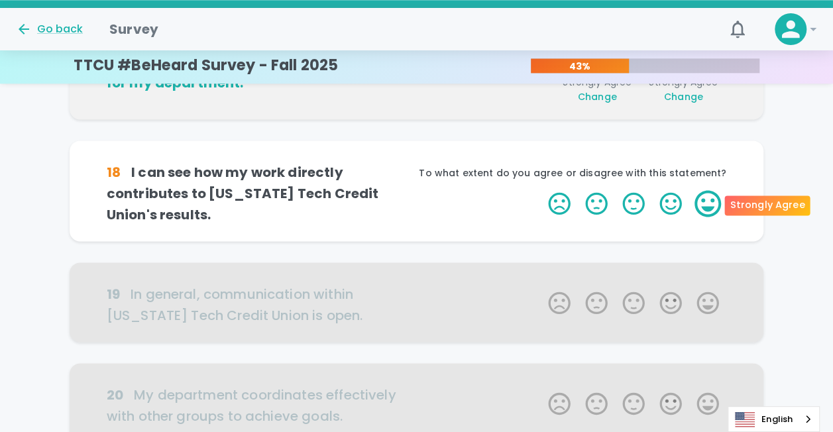
click at [708, 198] on label "5 Stars" at bounding box center [707, 203] width 37 height 26
click at [541, 190] on input "5 Stars" at bounding box center [540, 189] width 1 height 1
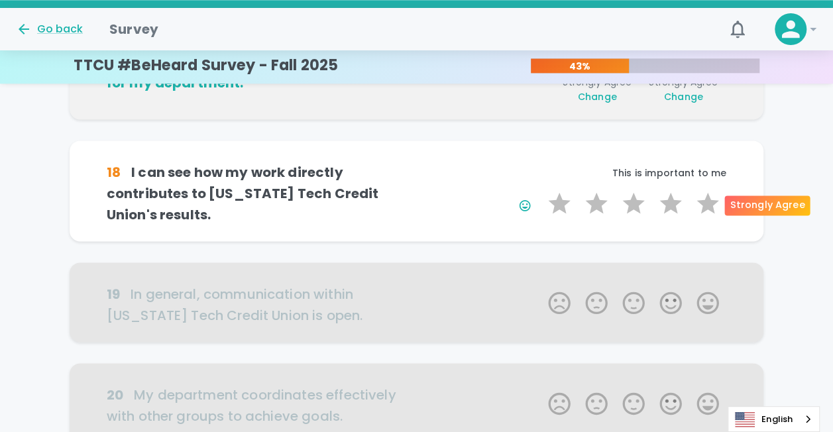
click at [708, 198] on label "5 Stars" at bounding box center [707, 203] width 37 height 26
click at [541, 190] on input "5 Stars" at bounding box center [540, 189] width 1 height 1
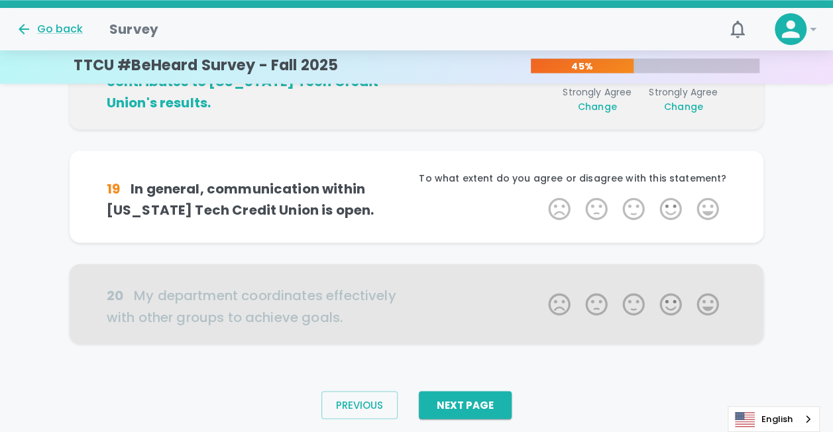
scroll to position [937, 0]
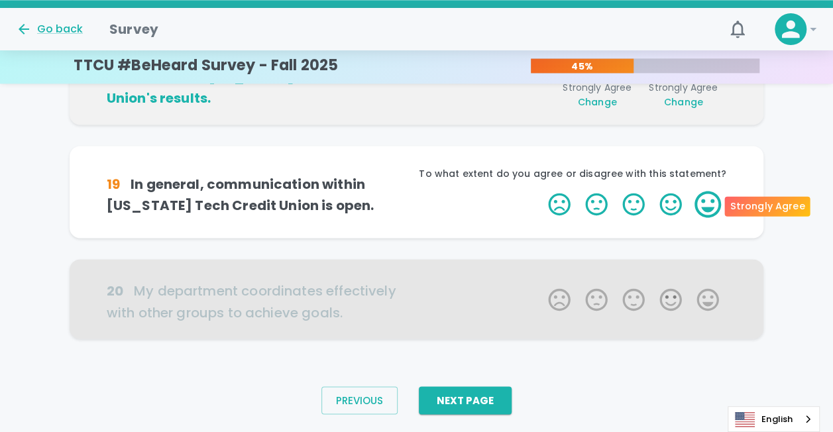
click at [714, 200] on label "5 Stars" at bounding box center [707, 204] width 37 height 26
click at [541, 191] on input "5 Stars" at bounding box center [540, 190] width 1 height 1
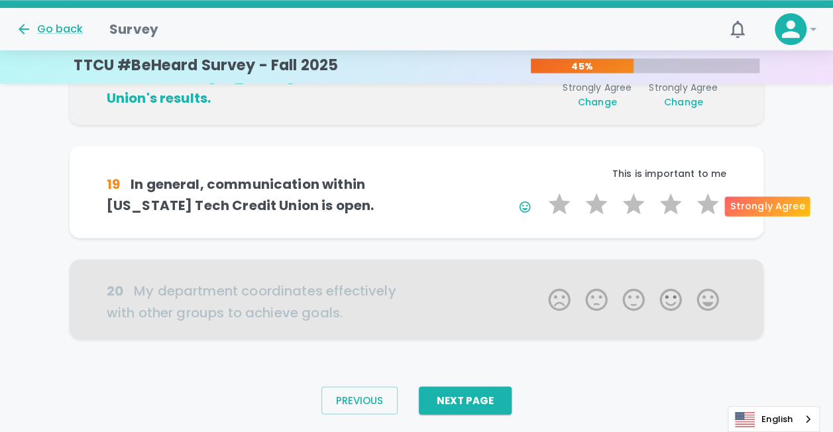
click at [714, 200] on label "5 Stars" at bounding box center [707, 204] width 37 height 26
click at [541, 191] on input "5 Stars" at bounding box center [540, 190] width 1 height 1
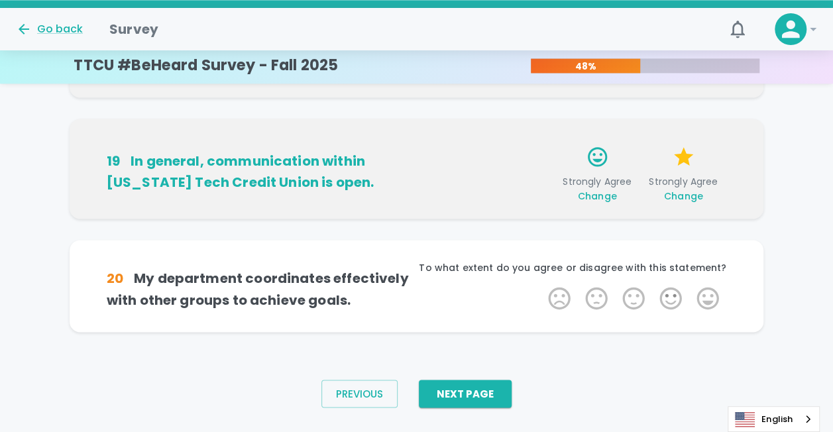
scroll to position [972, 0]
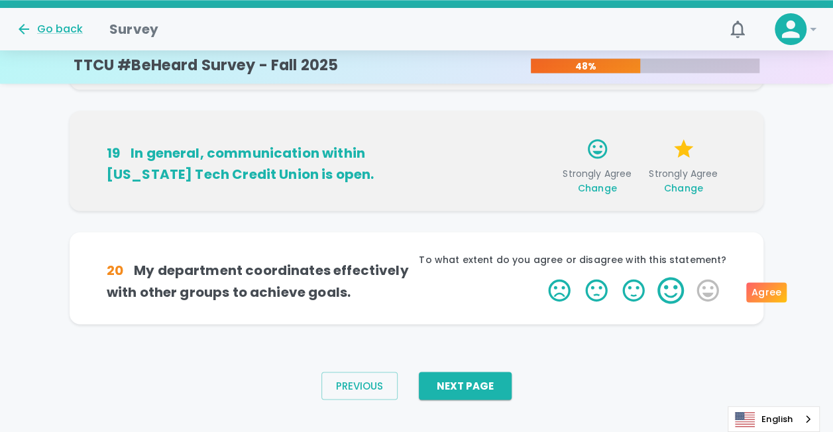
click at [664, 294] on label "4 Stars" at bounding box center [670, 290] width 37 height 26
click at [541, 277] on input "4 Stars" at bounding box center [540, 276] width 1 height 1
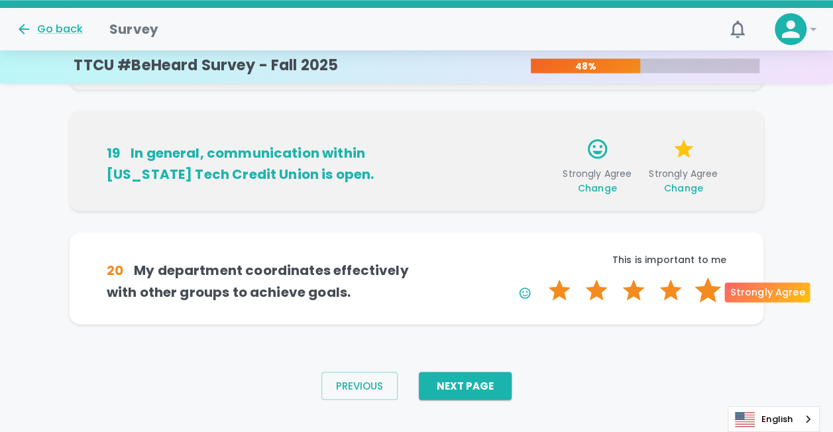
click at [701, 292] on label "5 Stars" at bounding box center [707, 290] width 37 height 26
click at [541, 277] on input "5 Stars" at bounding box center [540, 276] width 1 height 1
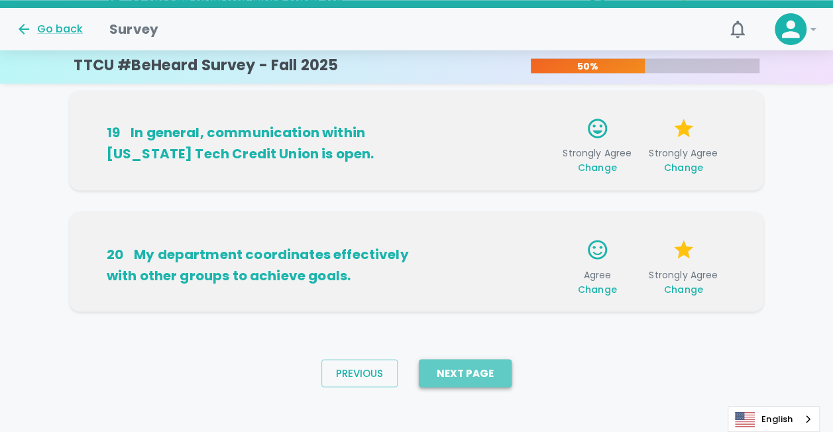
click at [486, 370] on button "Next Page" at bounding box center [465, 373] width 93 height 28
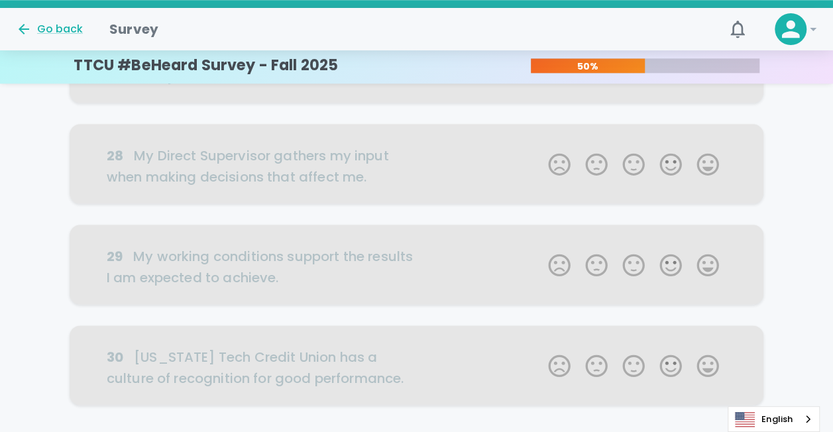
scroll to position [806, 0]
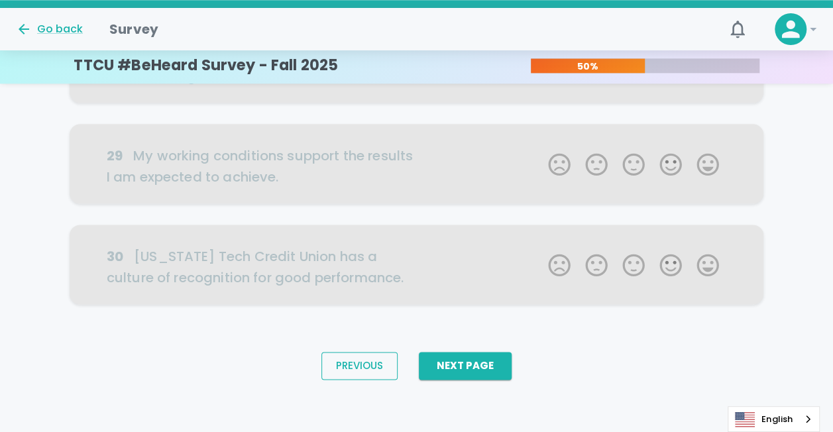
click at [383, 366] on button "Previous" at bounding box center [359, 366] width 76 height 28
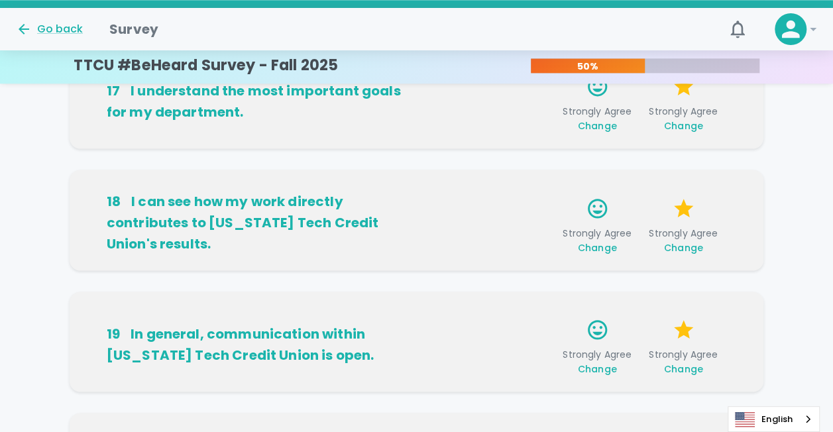
scroll to position [1001, 0]
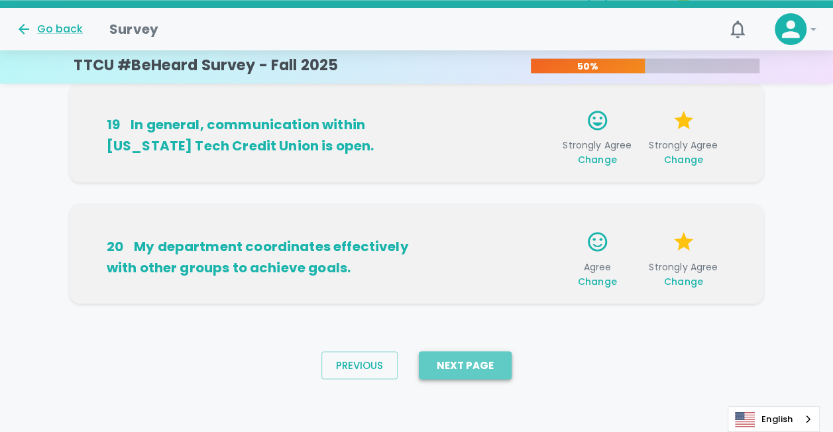
click at [458, 366] on button "Next Page" at bounding box center [465, 365] width 93 height 28
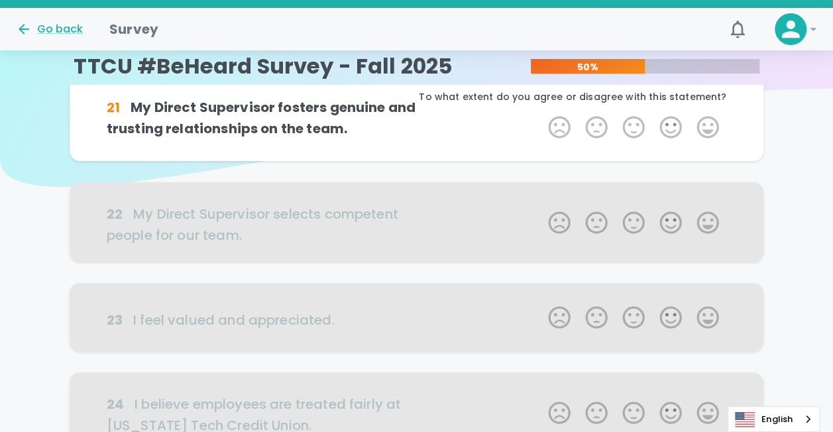
scroll to position [0, 0]
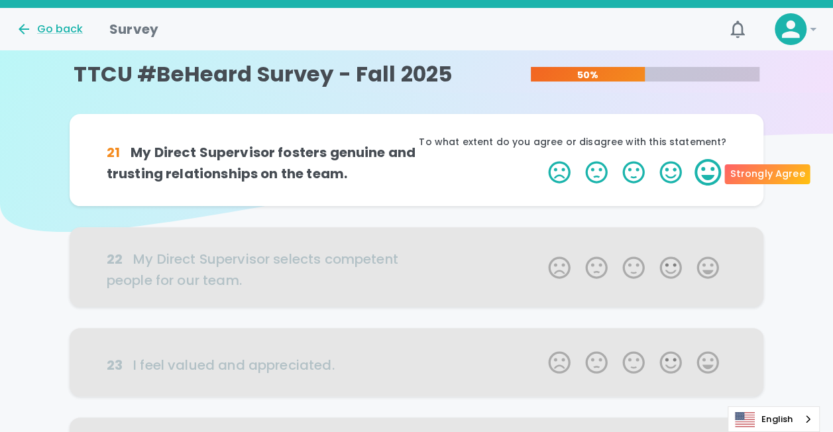
click at [700, 175] on label "5 Stars" at bounding box center [707, 172] width 37 height 26
click at [541, 159] on input "5 Stars" at bounding box center [540, 158] width 1 height 1
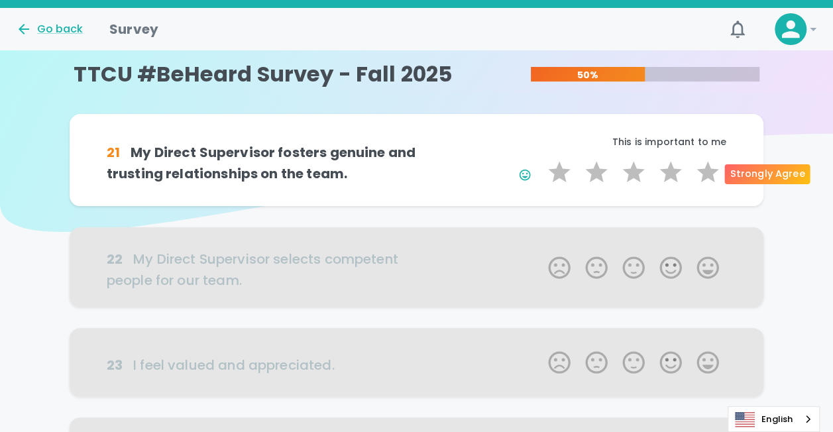
click at [700, 175] on label "5 Stars" at bounding box center [707, 172] width 37 height 26
click at [541, 159] on input "5 Stars" at bounding box center [540, 158] width 1 height 1
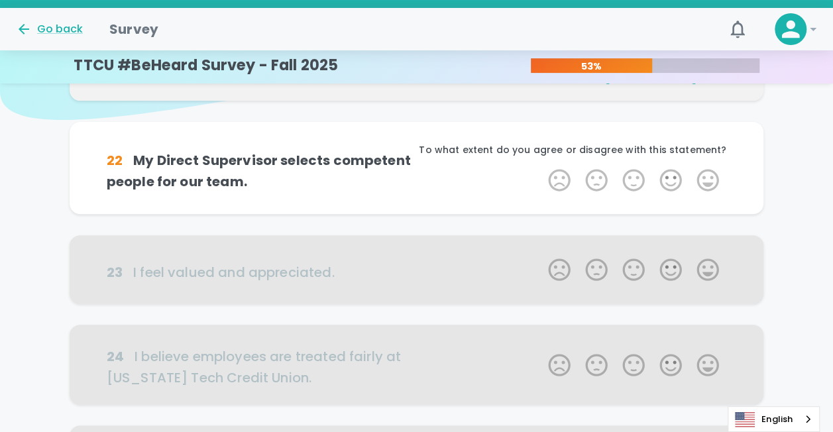
scroll to position [117, 0]
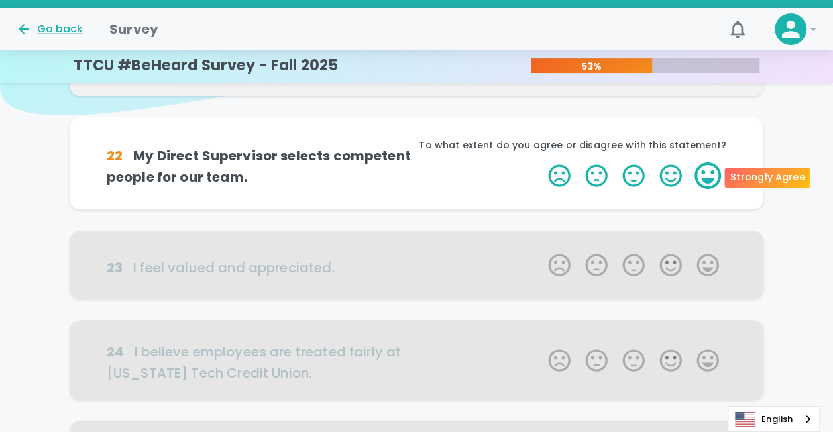
click at [705, 176] on label "5 Stars" at bounding box center [707, 175] width 37 height 26
click at [541, 162] on input "5 Stars" at bounding box center [540, 162] width 1 height 1
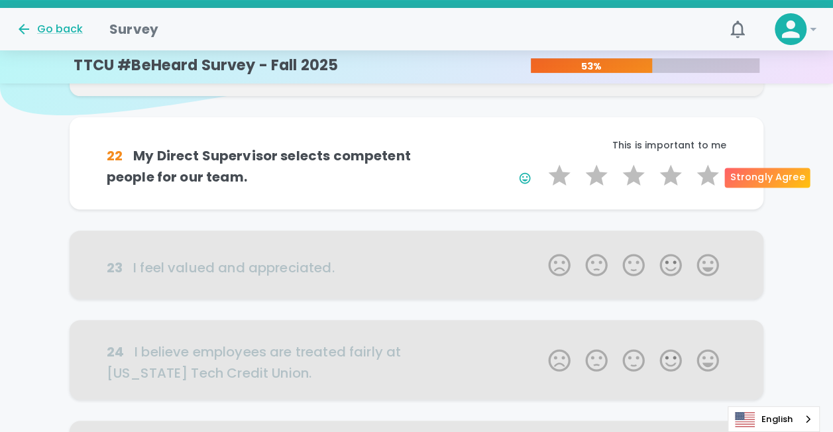
click at [705, 176] on label "5 Stars" at bounding box center [707, 175] width 37 height 26
click at [541, 162] on input "5 Stars" at bounding box center [540, 162] width 1 height 1
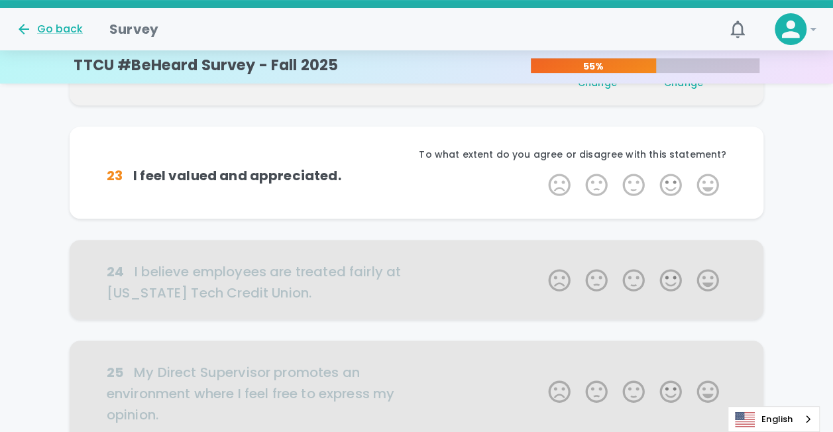
scroll to position [233, 0]
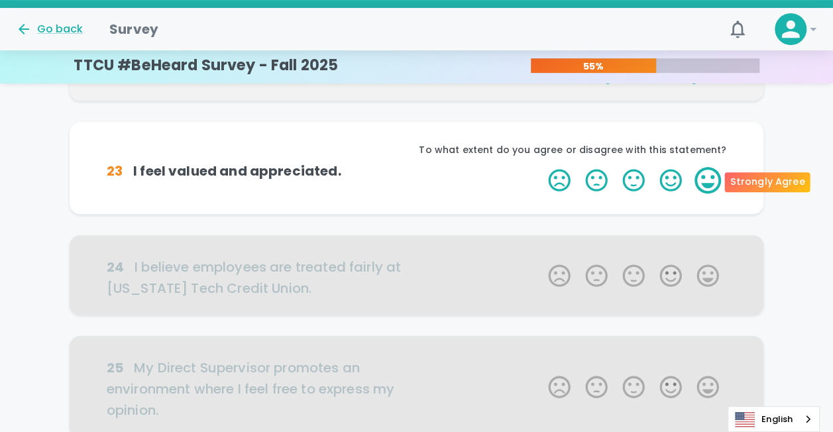
click at [707, 178] on label "5 Stars" at bounding box center [707, 180] width 37 height 26
click at [541, 167] on input "5 Stars" at bounding box center [540, 166] width 1 height 1
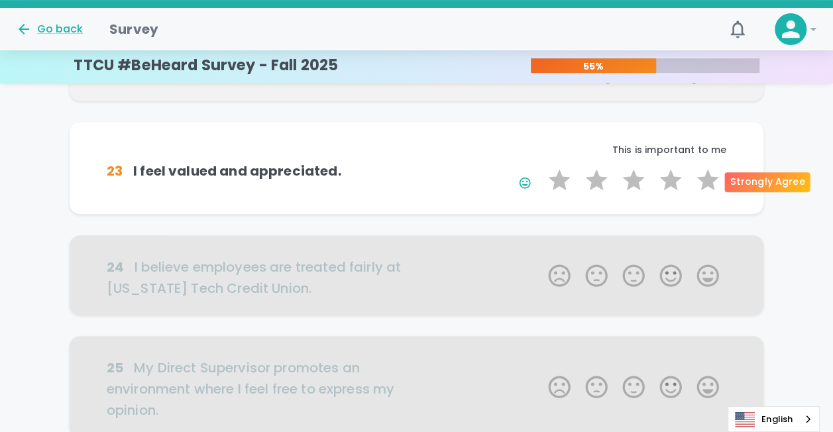
click at [707, 178] on label "5 Stars" at bounding box center [707, 180] width 37 height 26
click at [541, 167] on input "5 Stars" at bounding box center [540, 166] width 1 height 1
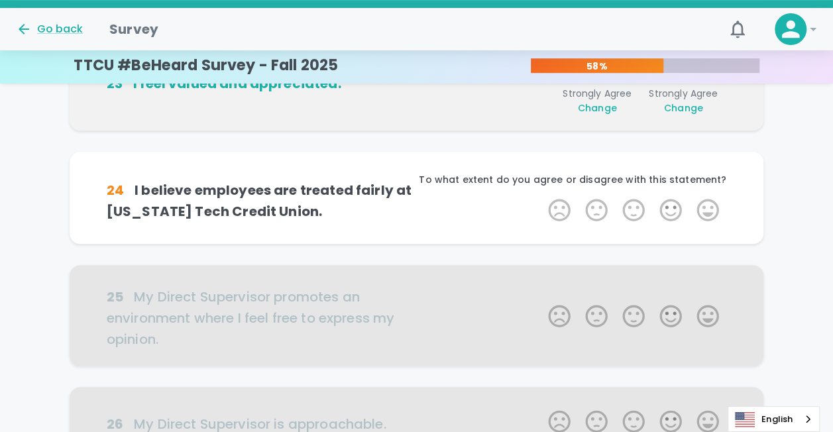
scroll to position [350, 0]
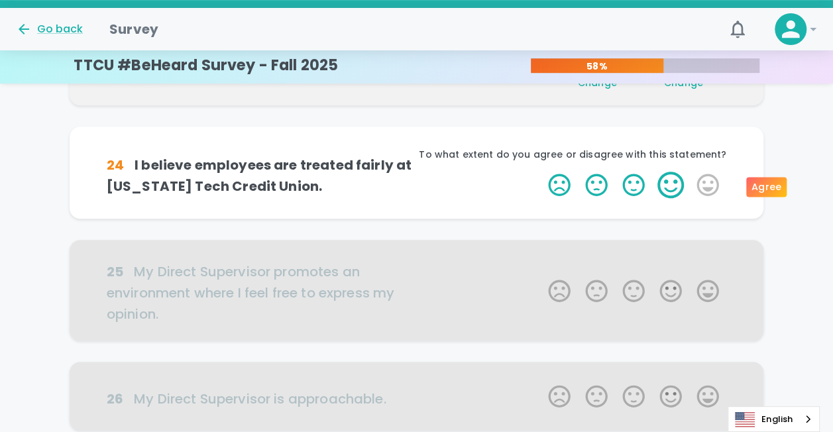
click at [660, 184] on label "4 Stars" at bounding box center [670, 185] width 37 height 26
click at [541, 172] on input "4 Stars" at bounding box center [540, 171] width 1 height 1
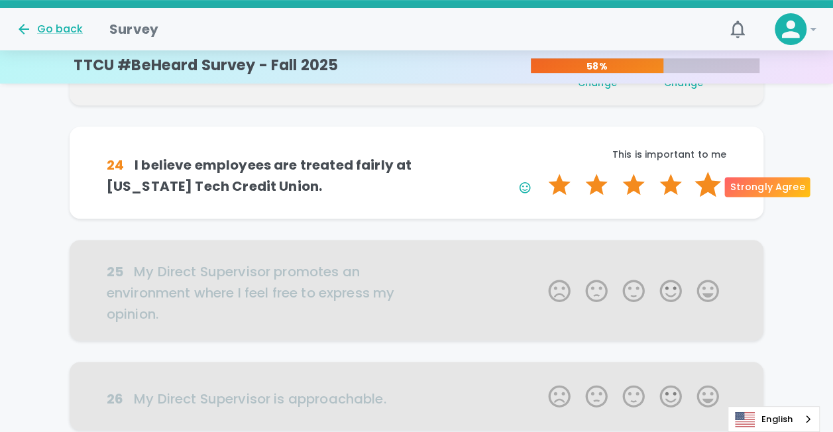
click at [707, 192] on label "5 Stars" at bounding box center [707, 185] width 37 height 26
click at [541, 172] on input "5 Stars" at bounding box center [540, 171] width 1 height 1
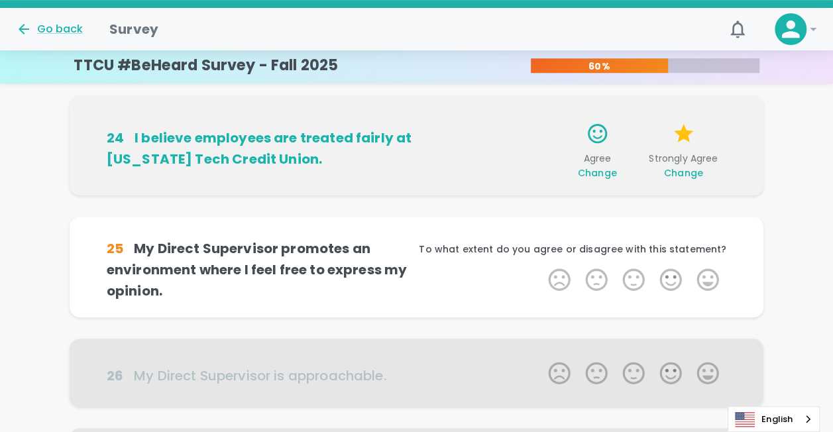
scroll to position [382, 0]
click at [679, 129] on icon "button" at bounding box center [683, 132] width 23 height 23
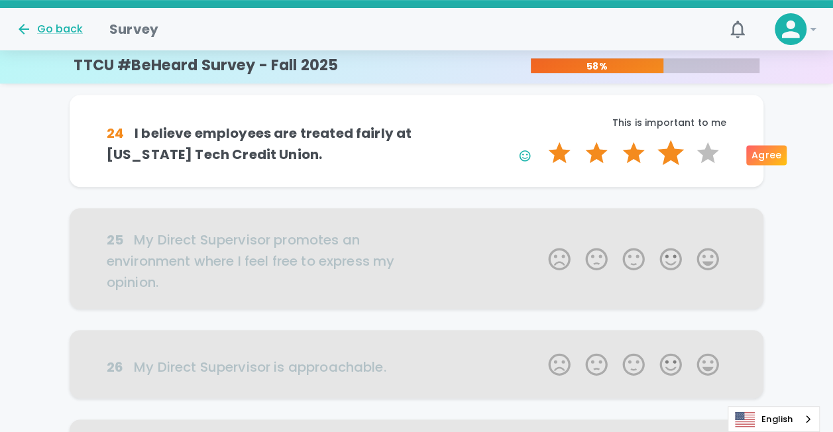
click at [668, 157] on label "4 Stars" at bounding box center [670, 153] width 37 height 26
click at [541, 140] on input "4 Stars" at bounding box center [540, 139] width 1 height 1
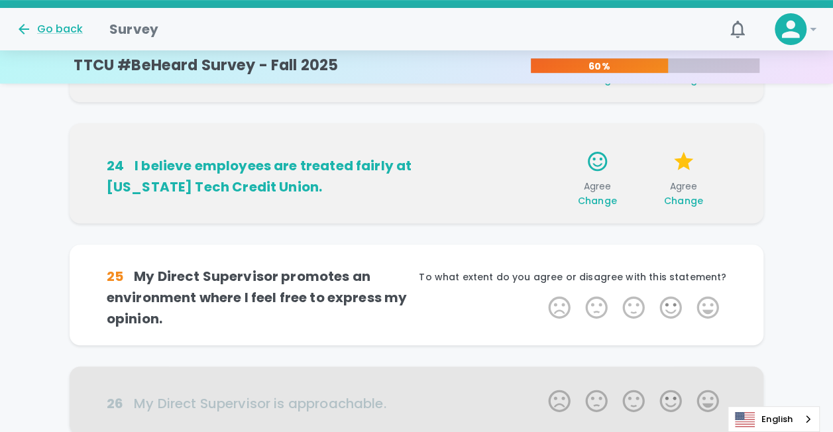
scroll to position [350, 0]
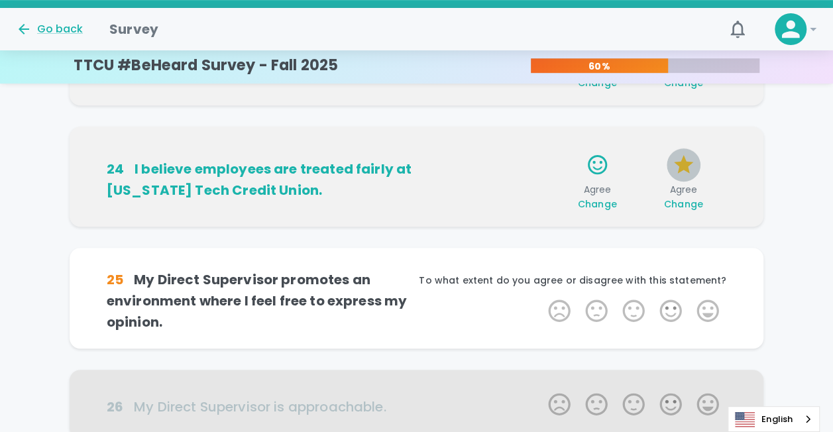
click at [669, 164] on button "button" at bounding box center [683, 165] width 34 height 34
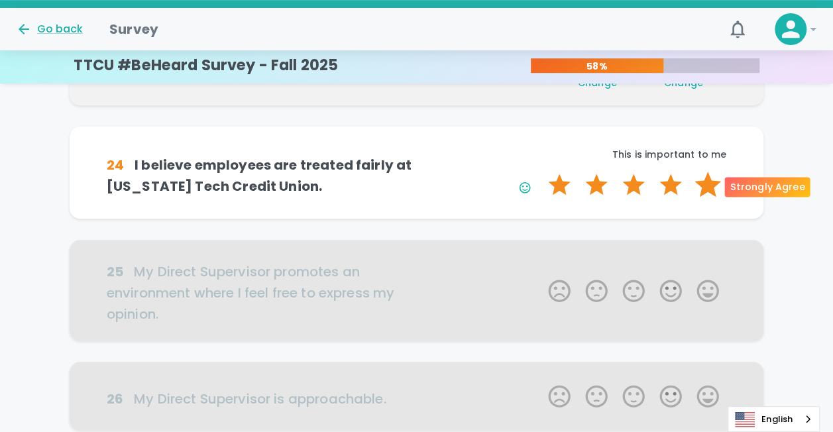
click at [706, 184] on label "5 Stars" at bounding box center [707, 185] width 37 height 26
click at [541, 172] on input "5 Stars" at bounding box center [540, 171] width 1 height 1
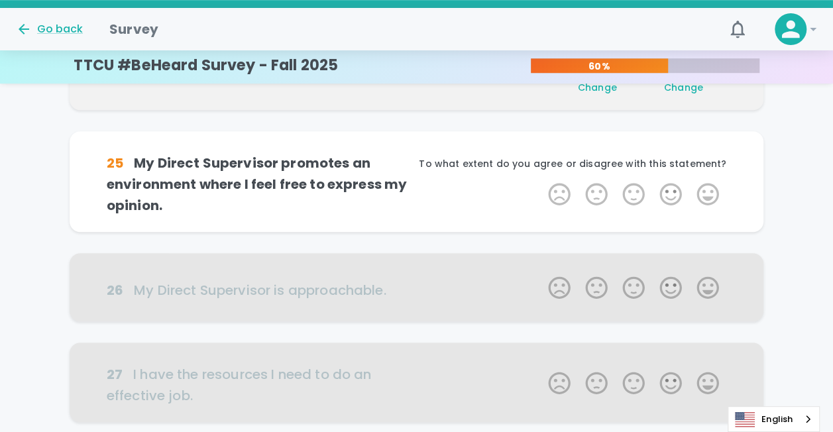
scroll to position [489, 0]
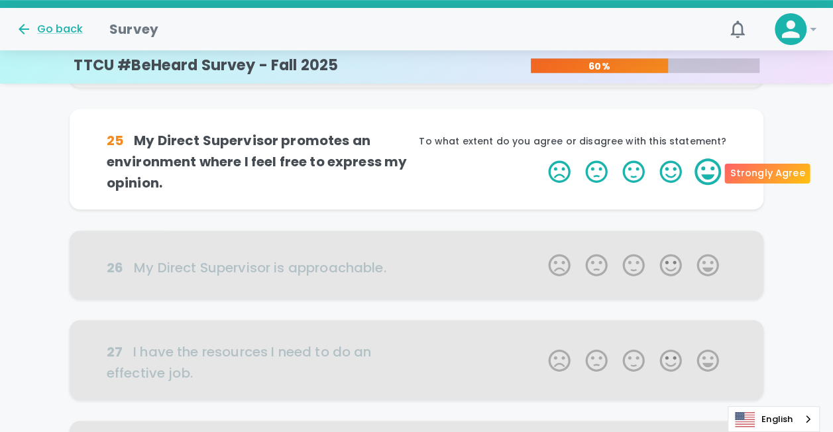
click at [706, 172] on label "5 Stars" at bounding box center [707, 171] width 37 height 26
click at [541, 158] on input "5 Stars" at bounding box center [540, 158] width 1 height 1
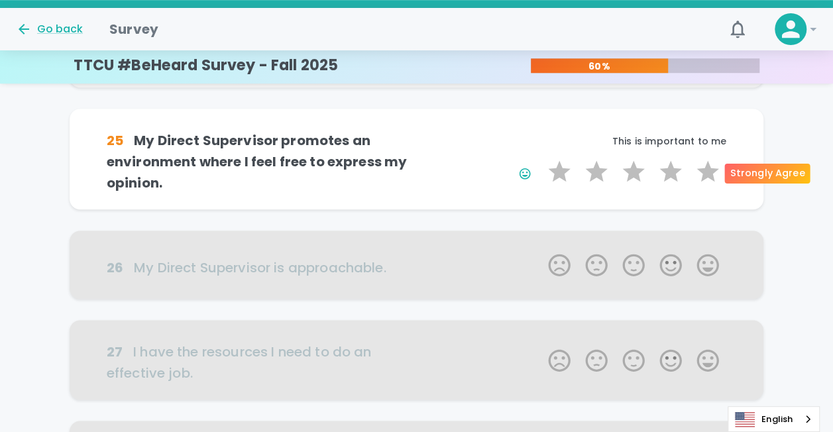
click at [706, 172] on label "5 Stars" at bounding box center [707, 171] width 37 height 26
click at [541, 158] on input "5 Stars" at bounding box center [540, 158] width 1 height 1
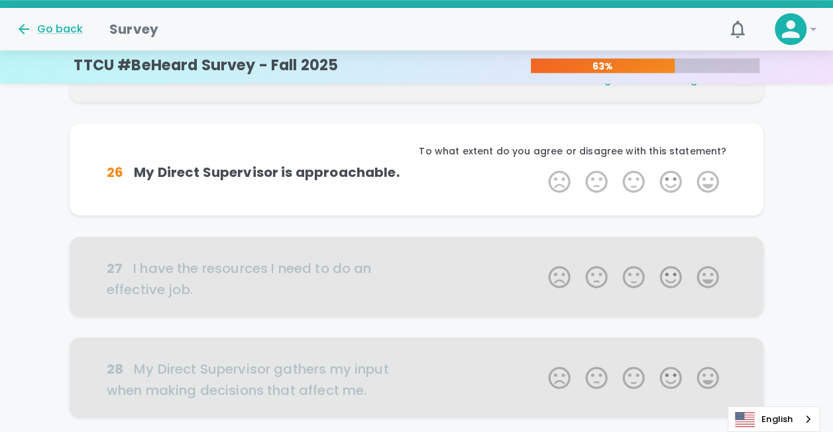
scroll to position [605, 0]
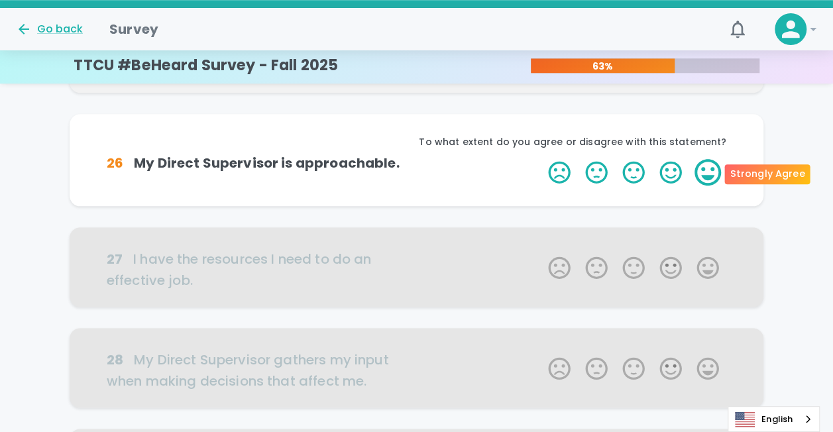
click at [706, 176] on label "5 Stars" at bounding box center [707, 172] width 37 height 26
click at [541, 159] on input "5 Stars" at bounding box center [540, 158] width 1 height 1
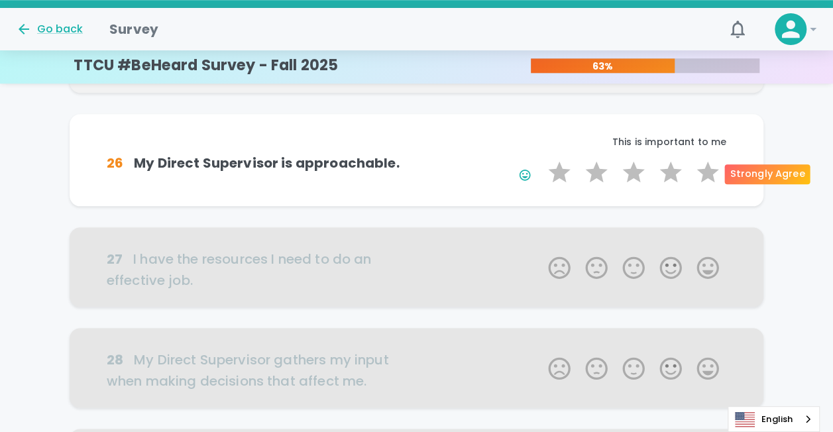
click at [706, 176] on label "5 Stars" at bounding box center [707, 172] width 37 height 26
click at [541, 159] on input "5 Stars" at bounding box center [540, 158] width 1 height 1
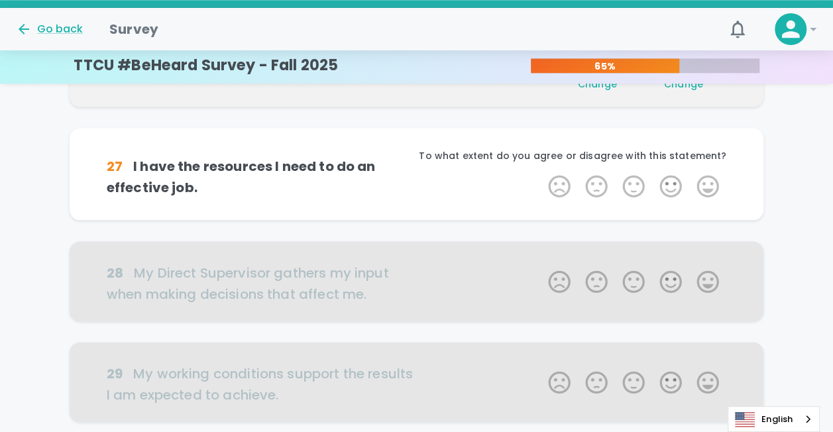
scroll to position [722, 0]
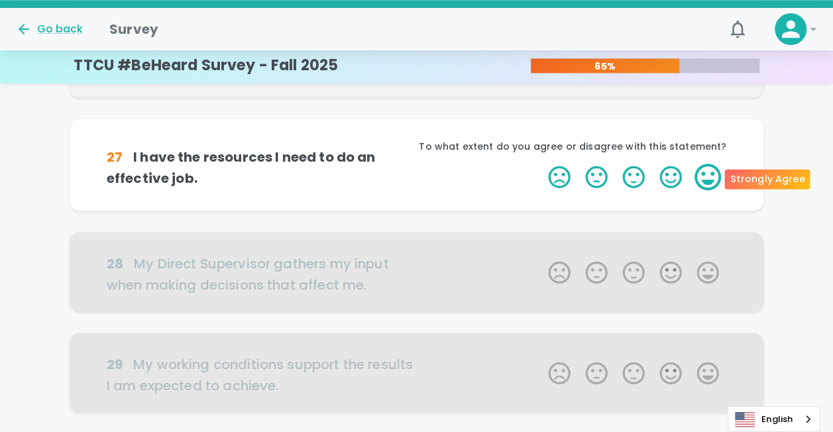
click at [709, 176] on label "5 Stars" at bounding box center [707, 177] width 37 height 26
click at [541, 164] on input "5 Stars" at bounding box center [540, 163] width 1 height 1
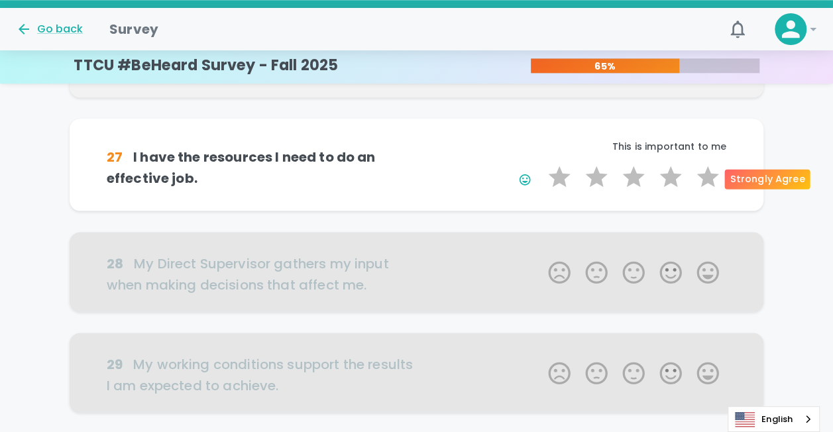
click at [709, 176] on label "5 Stars" at bounding box center [707, 177] width 37 height 26
click at [541, 164] on input "5 Stars" at bounding box center [540, 163] width 1 height 1
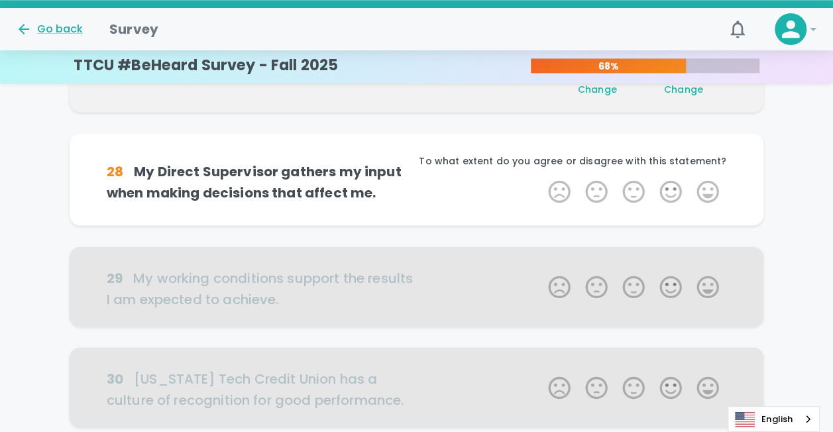
scroll to position [839, 0]
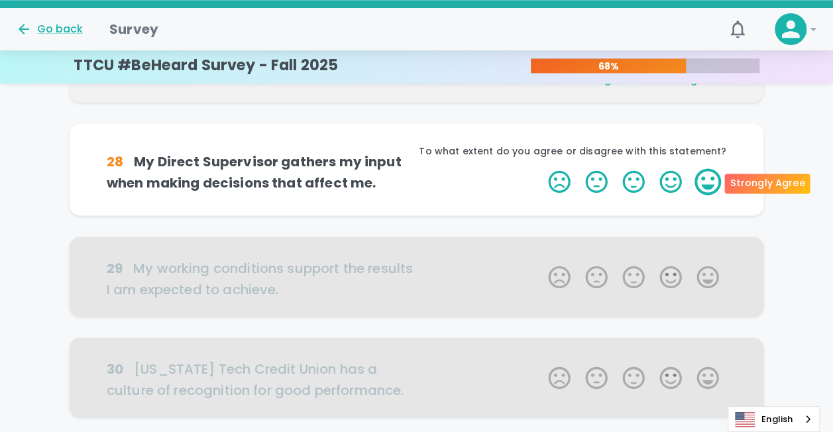
click at [709, 180] on label "5 Stars" at bounding box center [707, 181] width 37 height 26
click at [541, 168] on input "5 Stars" at bounding box center [540, 168] width 1 height 1
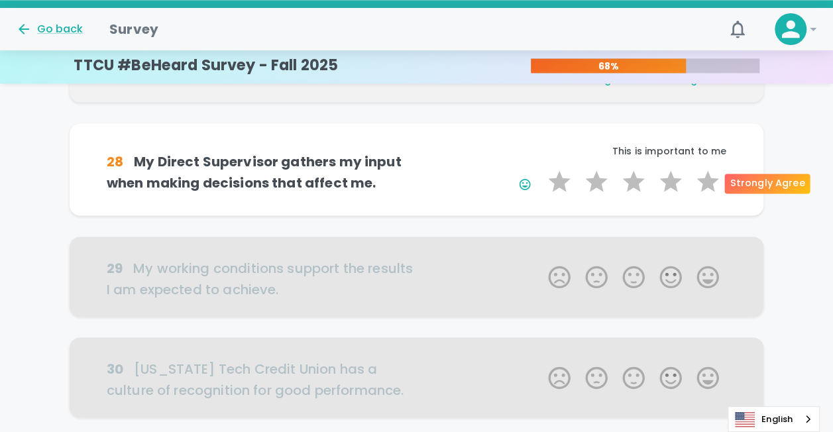
click at [709, 180] on label "5 Stars" at bounding box center [707, 181] width 37 height 26
click at [541, 168] on input "5 Stars" at bounding box center [540, 168] width 1 height 1
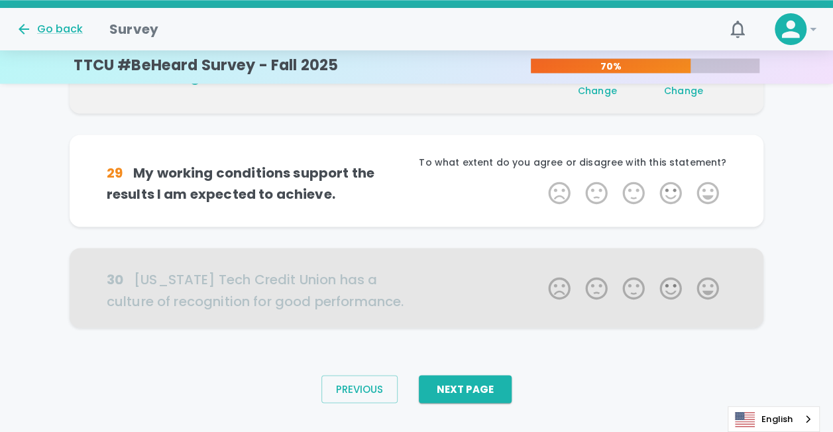
scroll to position [952, 0]
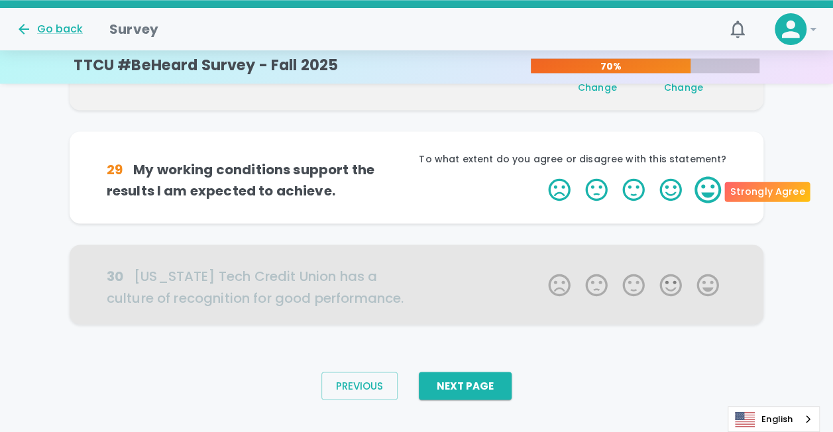
click at [709, 183] on label "5 Stars" at bounding box center [707, 189] width 37 height 26
click at [541, 176] on input "5 Stars" at bounding box center [540, 176] width 1 height 1
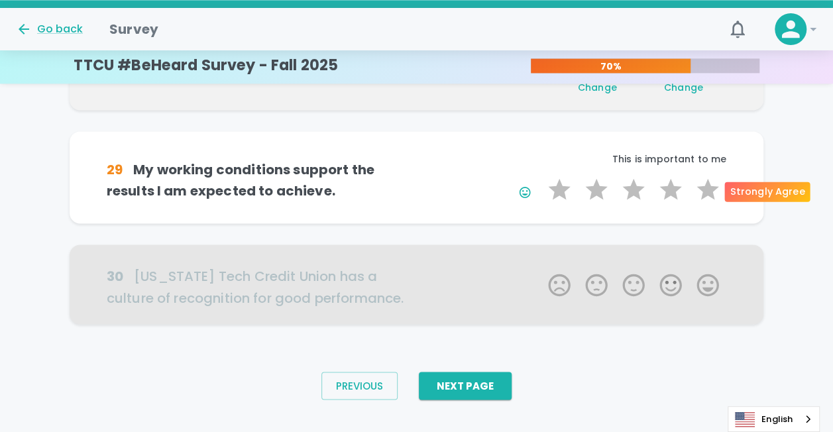
click at [709, 183] on label "5 Stars" at bounding box center [707, 189] width 37 height 26
click at [541, 176] on input "5 Stars" at bounding box center [540, 176] width 1 height 1
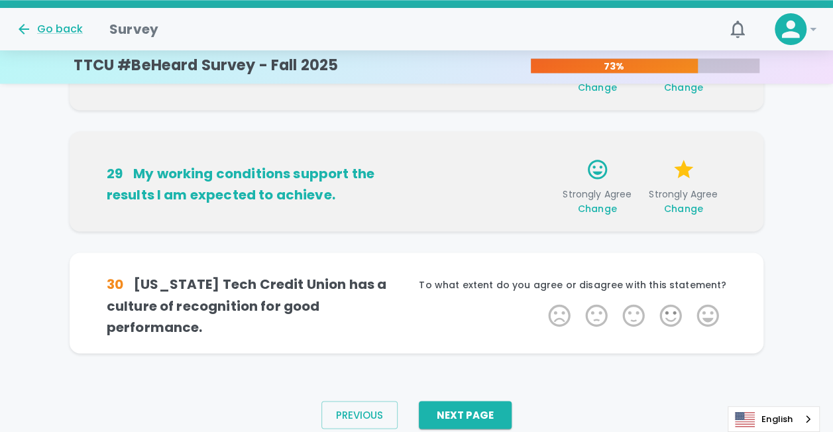
scroll to position [972, 0]
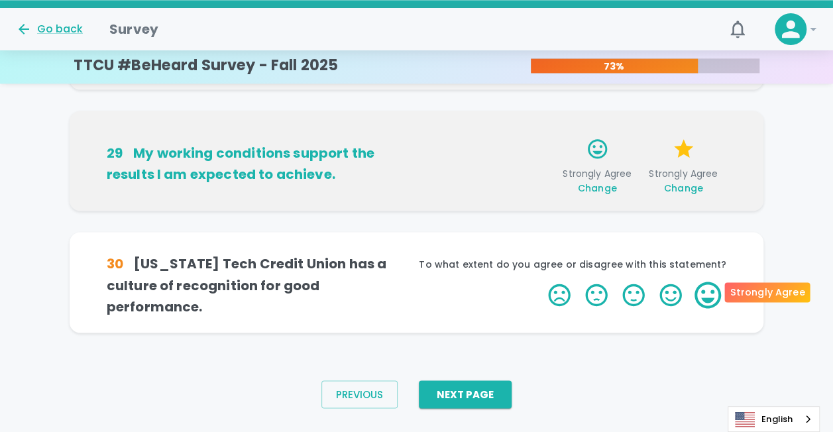
click at [700, 299] on label "5 Stars" at bounding box center [707, 295] width 37 height 26
click at [541, 282] on input "5 Stars" at bounding box center [540, 281] width 1 height 1
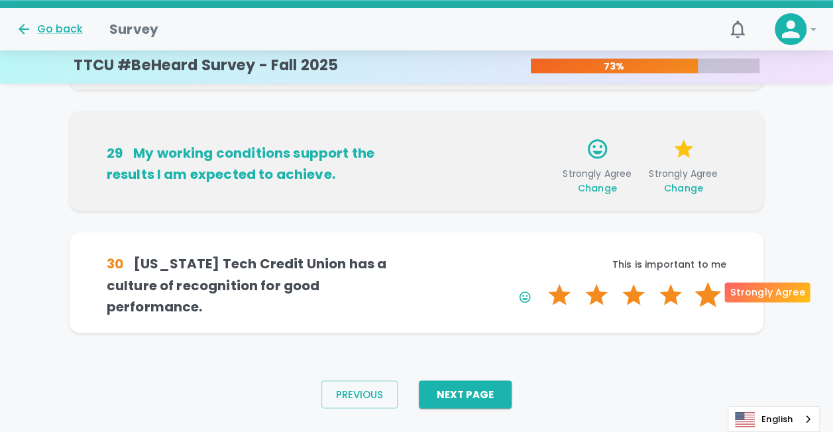
click at [713, 291] on label "5 Stars" at bounding box center [707, 295] width 37 height 26
click at [541, 282] on input "5 Stars" at bounding box center [540, 281] width 1 height 1
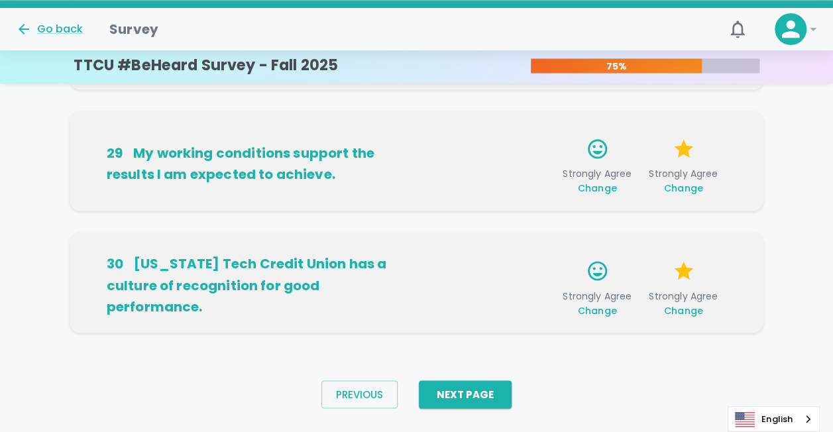
scroll to position [993, 0]
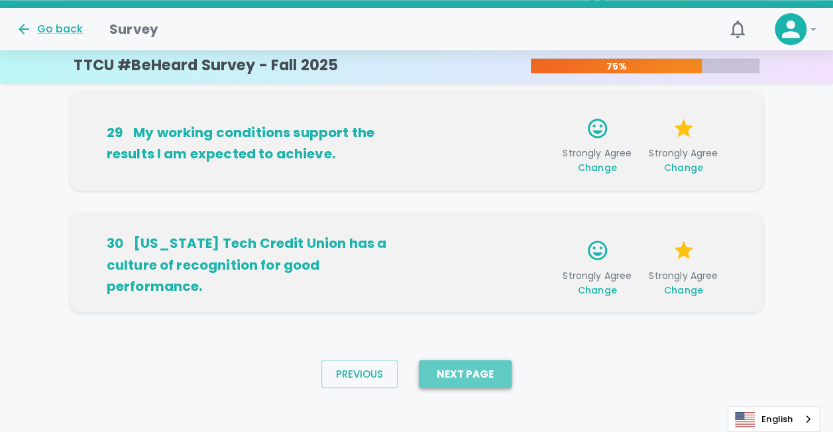
click at [490, 364] on button "Next Page" at bounding box center [465, 374] width 93 height 28
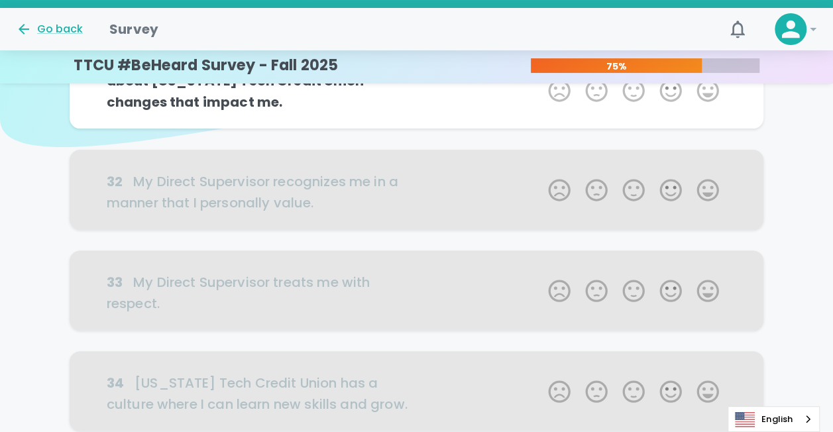
scroll to position [0, 0]
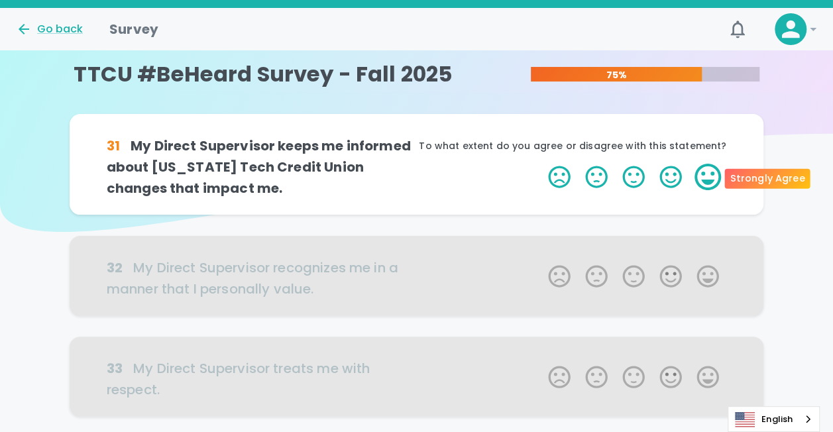
click at [706, 180] on label "5 Stars" at bounding box center [707, 177] width 37 height 26
click at [541, 164] on input "5 Stars" at bounding box center [540, 163] width 1 height 1
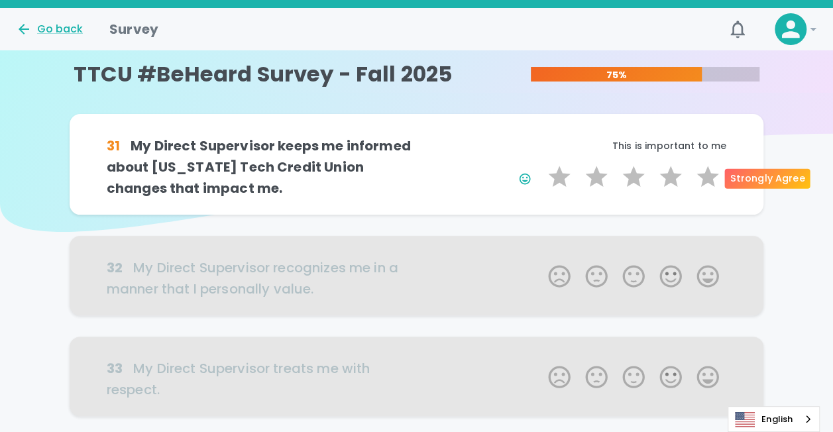
click at [706, 180] on label "5 Stars" at bounding box center [707, 177] width 37 height 26
click at [541, 164] on input "5 Stars" at bounding box center [540, 163] width 1 height 1
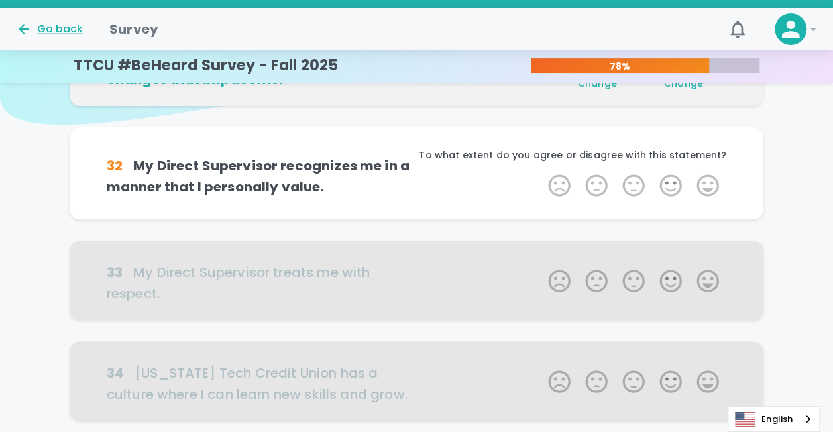
scroll to position [117, 0]
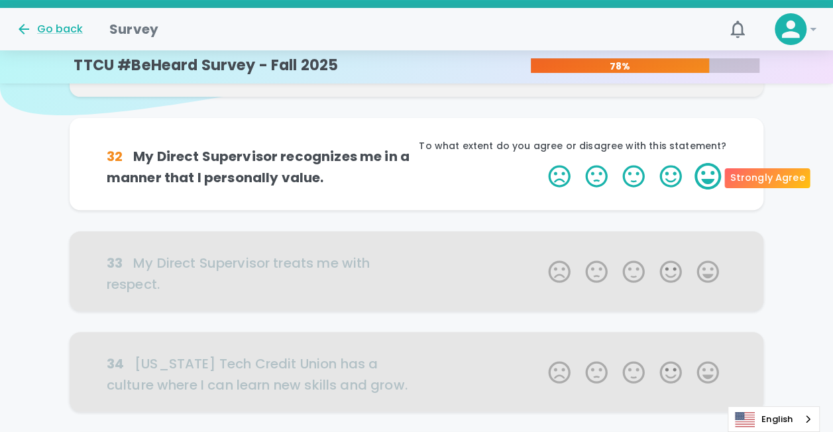
click at [710, 181] on label "5 Stars" at bounding box center [707, 176] width 37 height 26
click at [541, 163] on input "5 Stars" at bounding box center [540, 162] width 1 height 1
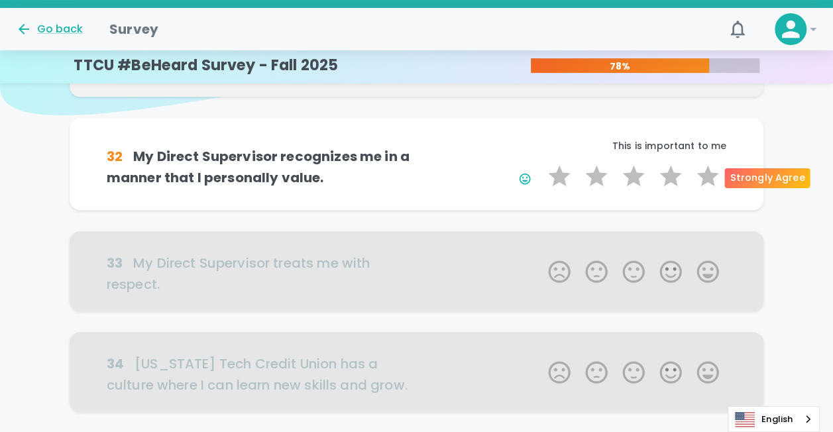
click at [710, 181] on label "5 Stars" at bounding box center [707, 176] width 37 height 26
click at [541, 163] on input "5 Stars" at bounding box center [540, 162] width 1 height 1
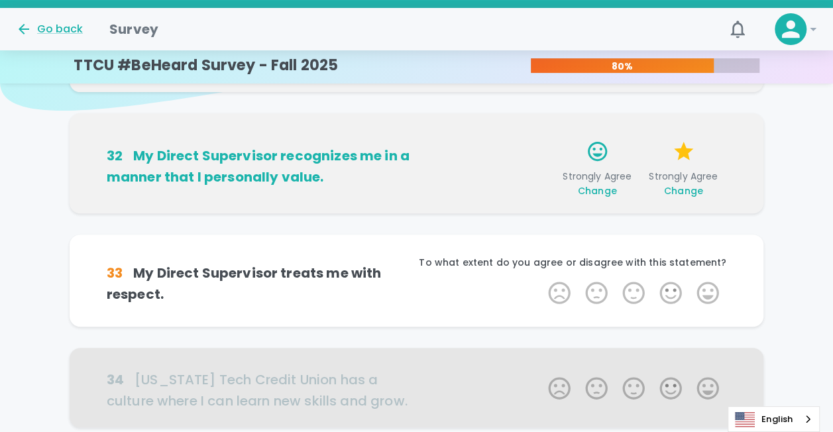
scroll to position [153, 0]
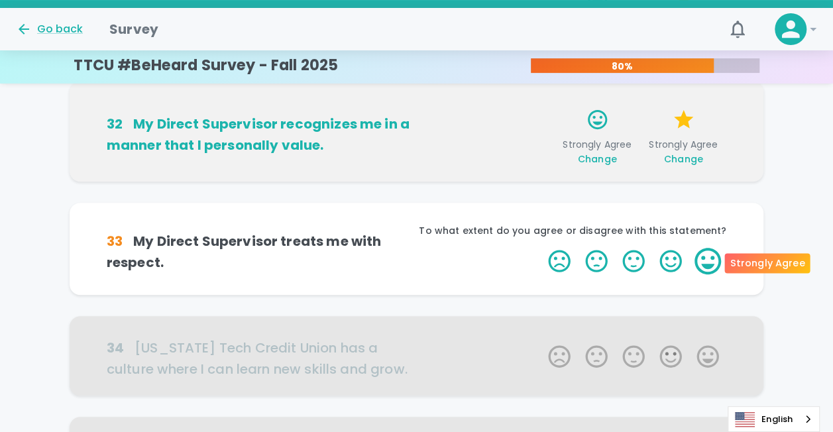
click at [702, 260] on label "5 Stars" at bounding box center [707, 261] width 37 height 26
click at [541, 248] on input "5 Stars" at bounding box center [540, 247] width 1 height 1
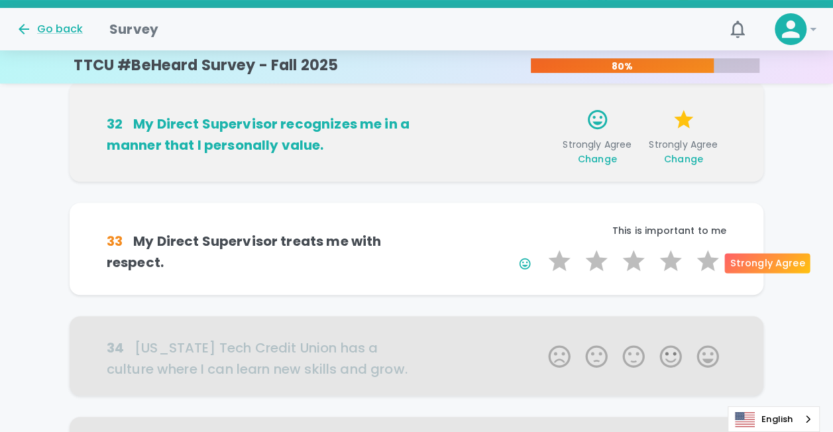
click at [702, 260] on label "5 Stars" at bounding box center [707, 261] width 37 height 26
click at [541, 248] on input "5 Stars" at bounding box center [540, 247] width 1 height 1
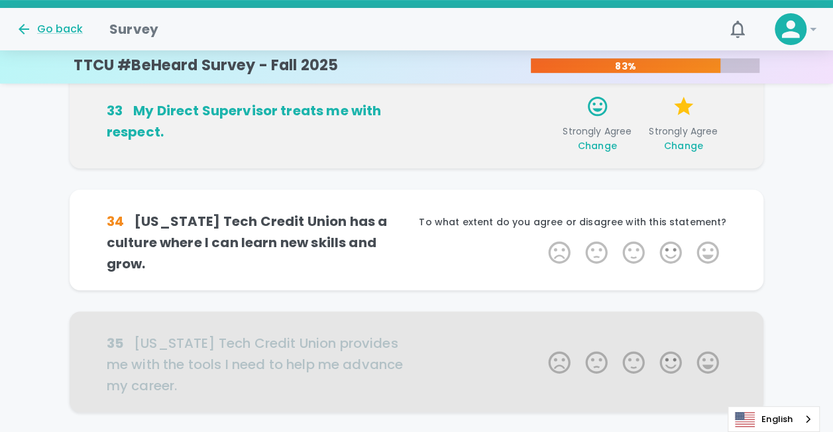
scroll to position [286, 0]
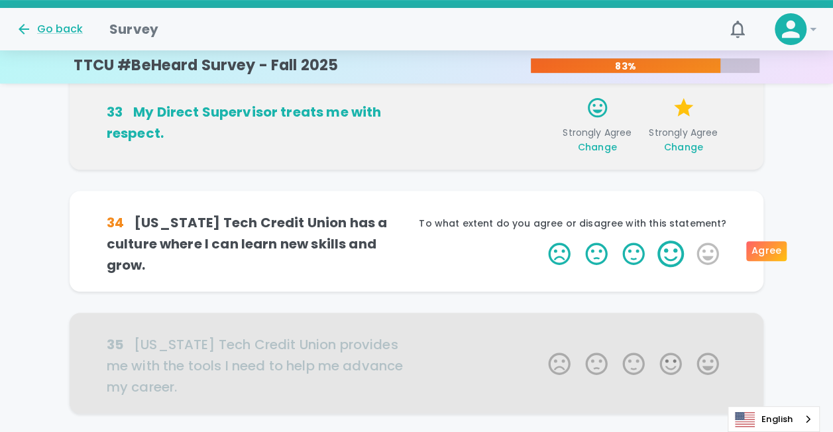
click at [668, 253] on label "4 Stars" at bounding box center [670, 253] width 37 height 26
click at [541, 240] on input "4 Stars" at bounding box center [540, 240] width 1 height 1
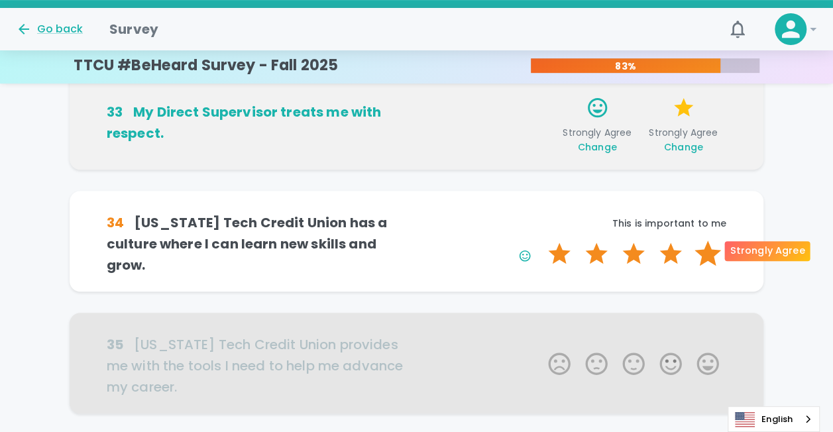
click at [704, 248] on label "5 Stars" at bounding box center [707, 253] width 37 height 26
click at [541, 240] on input "5 Stars" at bounding box center [540, 240] width 1 height 1
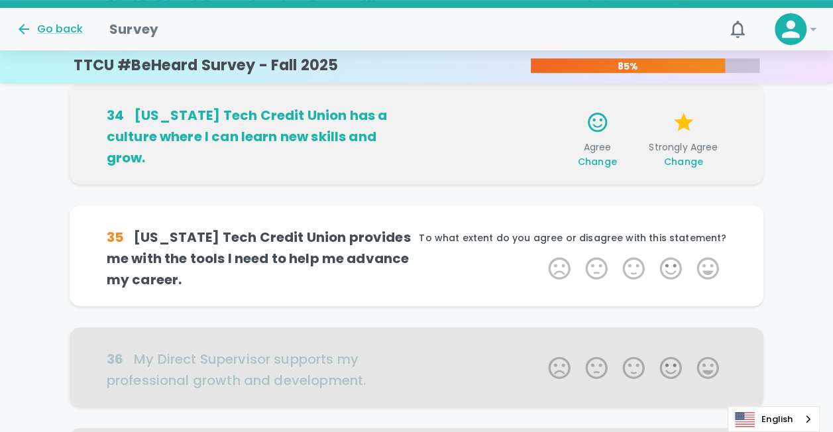
scroll to position [403, 0]
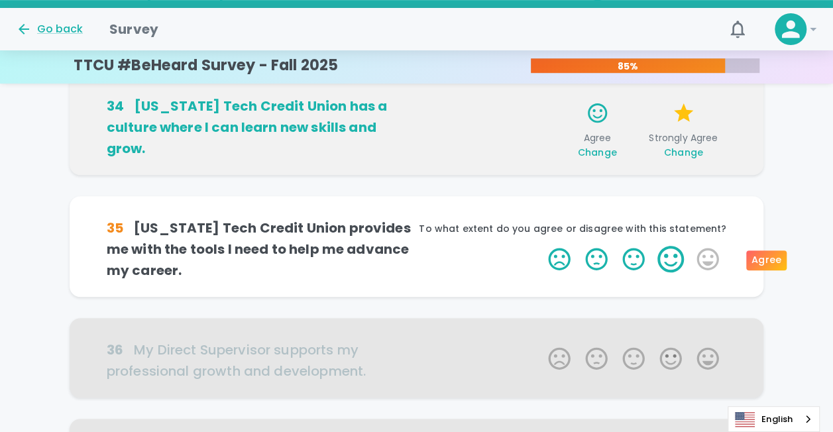
click at [673, 258] on label "4 Stars" at bounding box center [670, 259] width 37 height 26
click at [541, 246] on input "4 Stars" at bounding box center [540, 245] width 1 height 1
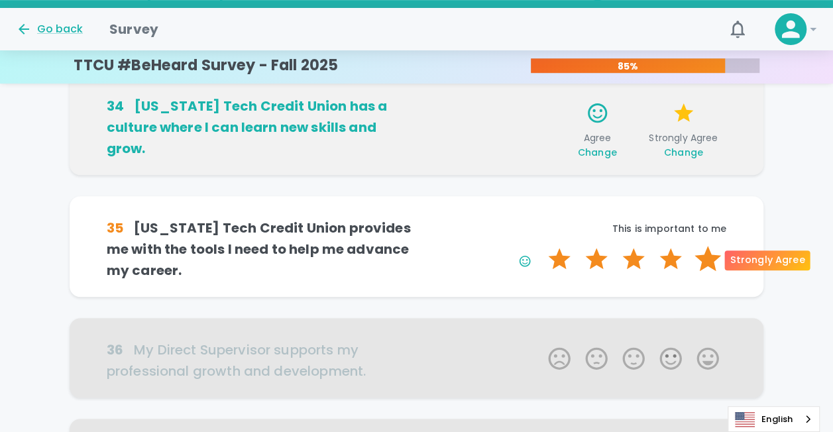
click at [708, 254] on label "5 Stars" at bounding box center [707, 259] width 37 height 26
click at [541, 246] on input "5 Stars" at bounding box center [540, 245] width 1 height 1
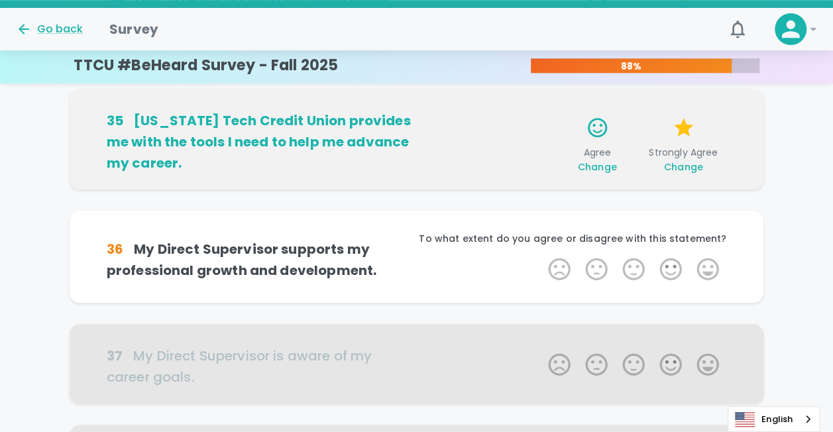
scroll to position [519, 0]
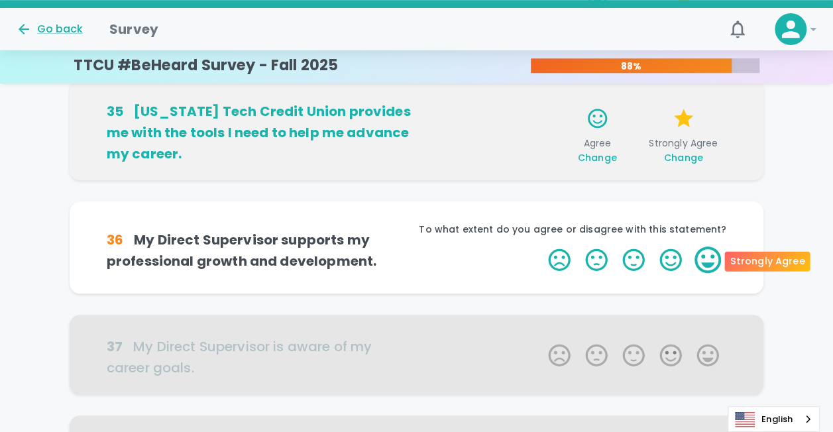
click at [707, 262] on label "5 Stars" at bounding box center [707, 259] width 37 height 26
click at [541, 246] on input "5 Stars" at bounding box center [540, 246] width 1 height 1
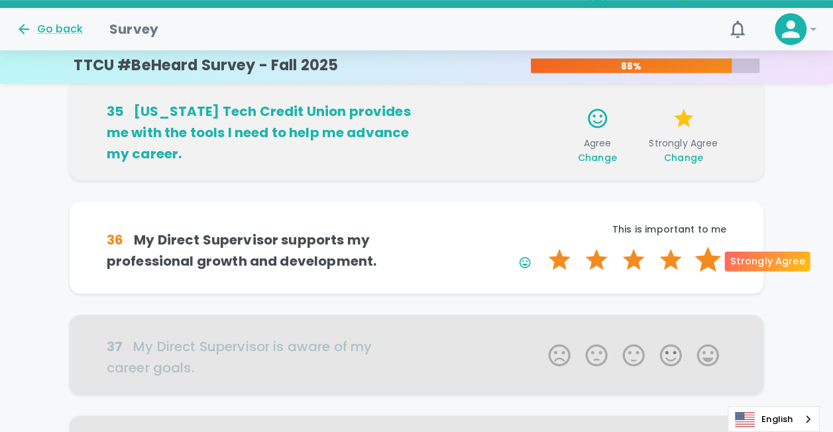
click at [712, 256] on label "5 Stars" at bounding box center [707, 259] width 37 height 26
click at [541, 246] on input "5 Stars" at bounding box center [540, 246] width 1 height 1
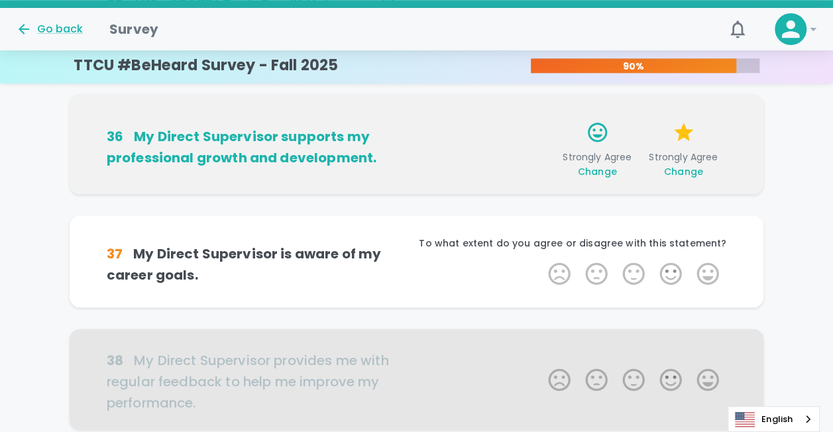
scroll to position [636, 0]
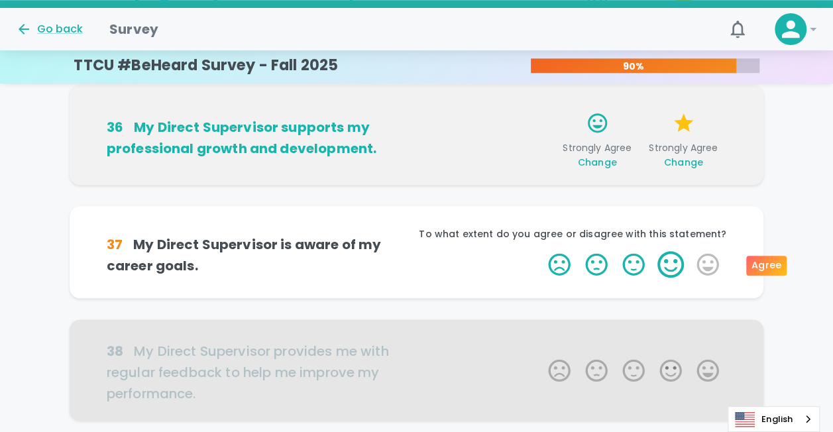
click at [668, 260] on label "4 Stars" at bounding box center [670, 264] width 37 height 26
click at [541, 251] on input "4 Stars" at bounding box center [540, 250] width 1 height 1
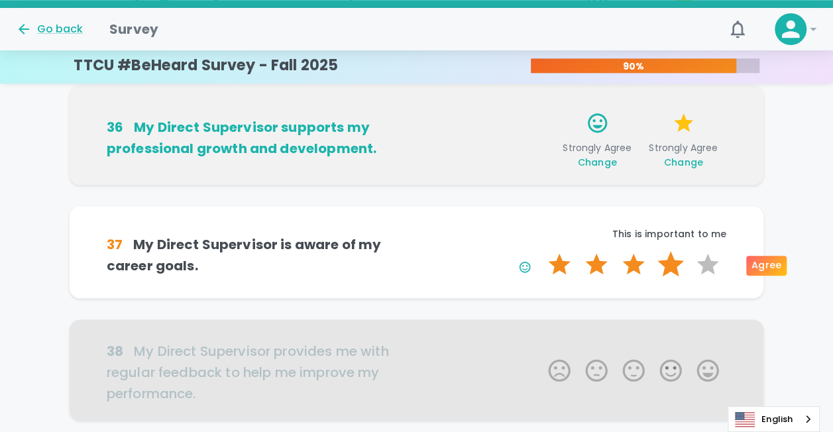
click at [677, 261] on label "4 Stars" at bounding box center [670, 264] width 37 height 26
click at [541, 251] on input "4 Stars" at bounding box center [540, 250] width 1 height 1
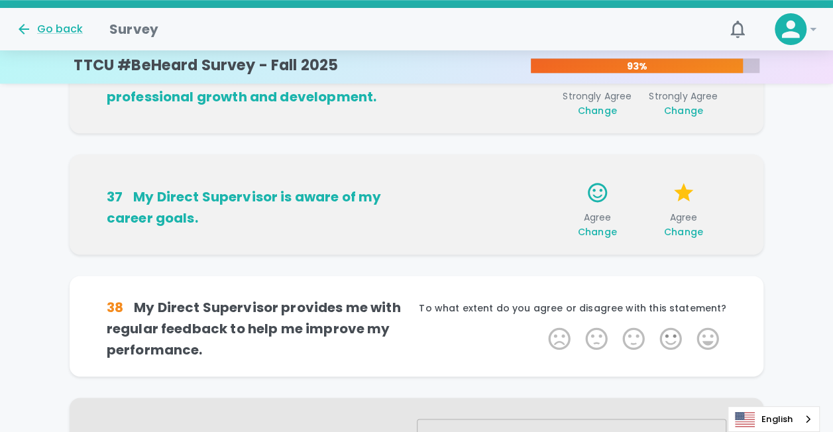
scroll to position [689, 0]
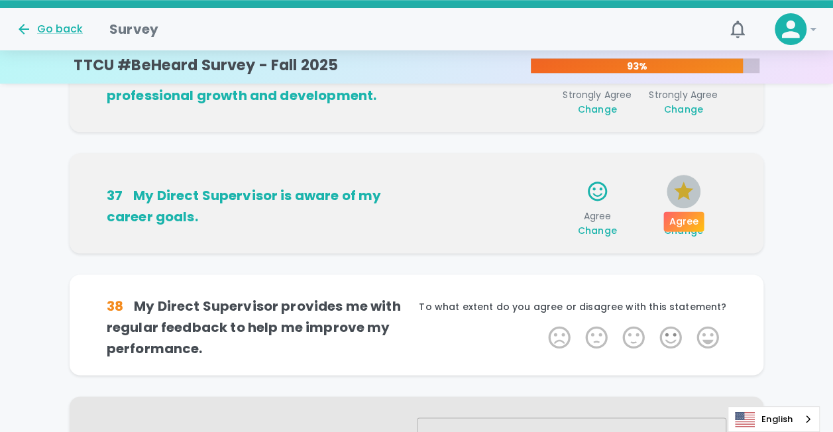
click at [684, 196] on icon "button" at bounding box center [683, 191] width 23 height 23
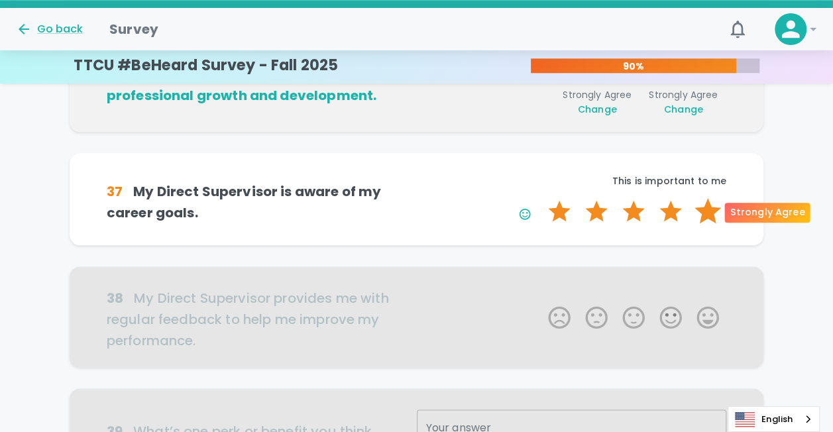
click at [711, 205] on label "5 Stars" at bounding box center [707, 211] width 37 height 26
click at [541, 198] on input "5 Stars" at bounding box center [540, 197] width 1 height 1
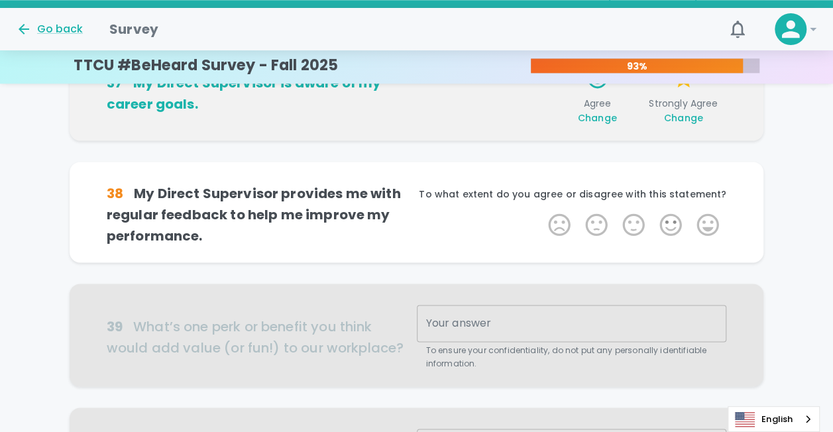
scroll to position [806, 0]
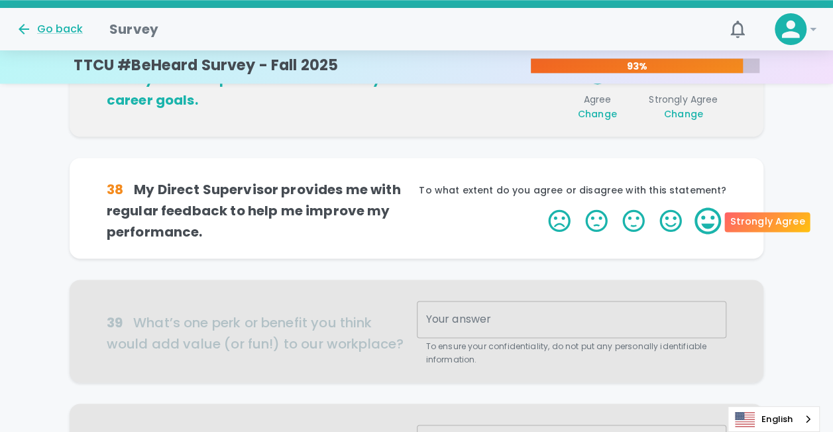
click at [704, 226] on label "5 Stars" at bounding box center [707, 220] width 37 height 26
click at [541, 207] on input "5 Stars" at bounding box center [540, 207] width 1 height 1
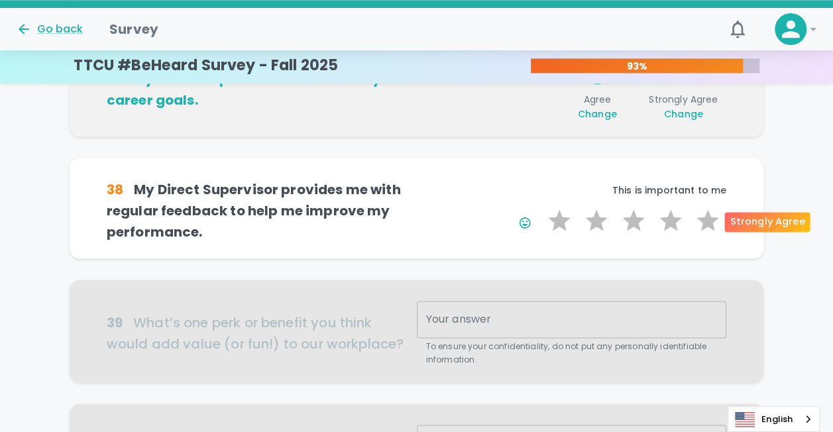
click at [704, 226] on label "5 Stars" at bounding box center [707, 220] width 37 height 26
click at [541, 207] on input "5 Stars" at bounding box center [540, 207] width 1 height 1
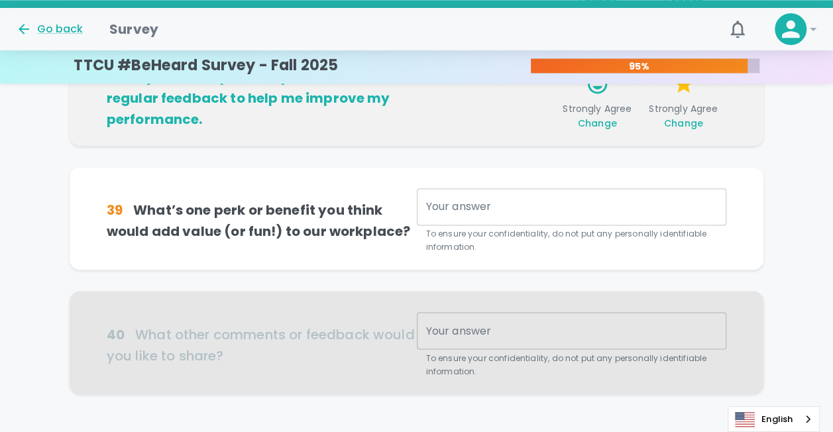
scroll to position [922, 0]
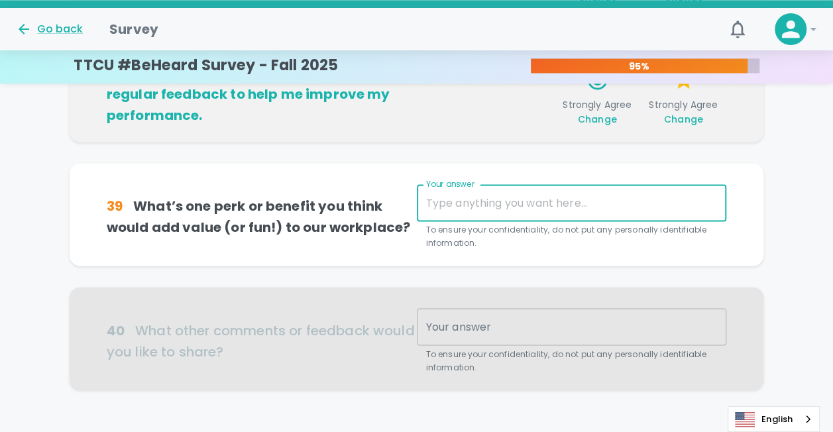
click at [596, 207] on textarea "Your answer" at bounding box center [571, 202] width 291 height 15
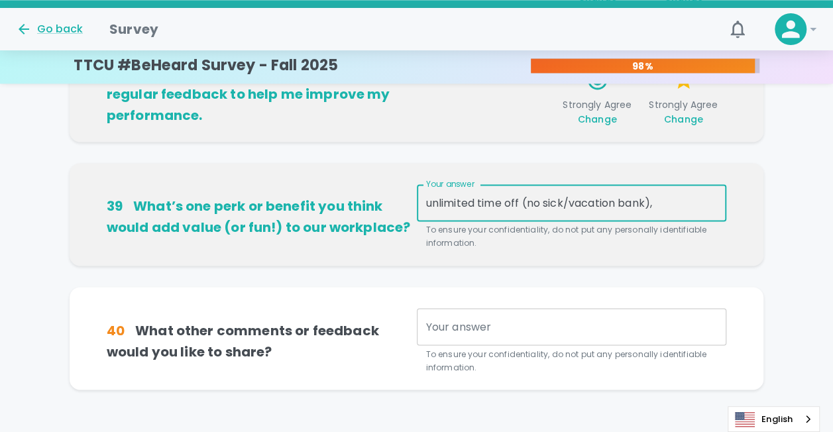
click at [647, 205] on textarea "unlimited time off (no sick/vacation bank)," at bounding box center [571, 202] width 291 height 15
click at [674, 200] on textarea "unlimited time off (no sick/vacation banks)," at bounding box center [571, 202] width 291 height 15
click at [674, 204] on textarea "unlimited time off (no sick/vacation banks)," at bounding box center [571, 202] width 291 height 15
type textarea "unlimited time off (no sick/vacation banks)"
drag, startPoint x: 674, startPoint y: 201, endPoint x: 379, endPoint y: 215, distance: 295.7
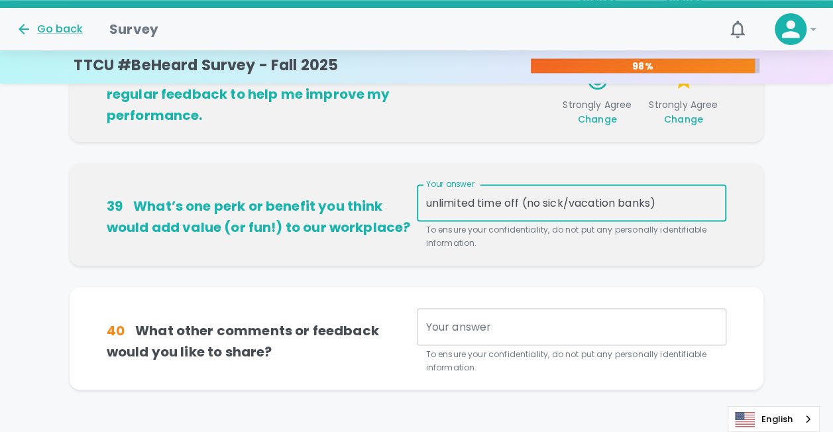
click at [379, 215] on div "39 What’s one perk or benefit you think would add value (or fun!) to our workpl…" at bounding box center [417, 217] width 620 height 66
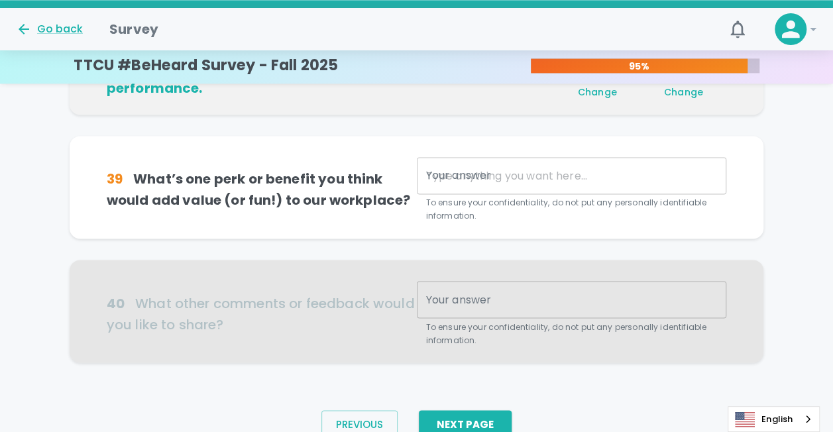
scroll to position [1007, 0]
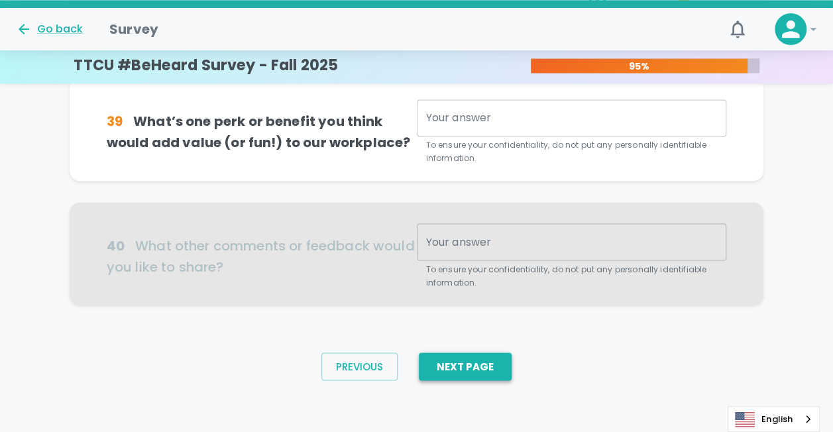
click at [472, 358] on button "Next Page" at bounding box center [465, 366] width 93 height 28
click at [576, 123] on textarea "Your answer" at bounding box center [571, 118] width 291 height 15
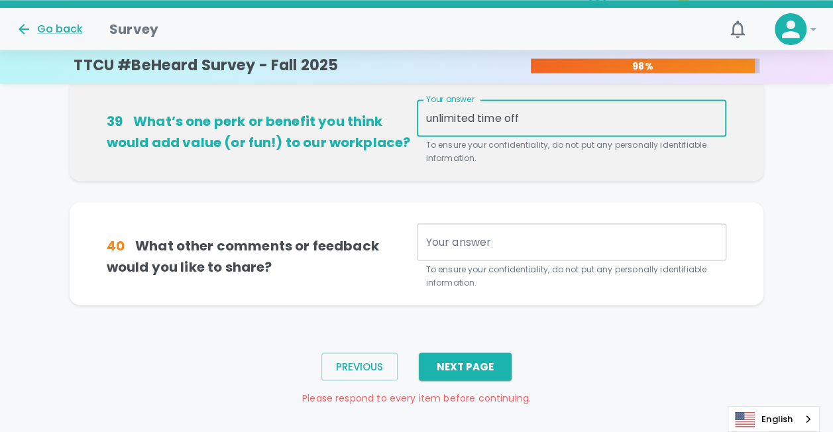
type textarea "unlimited time off"
click at [482, 232] on div "x Your answer" at bounding box center [572, 241] width 310 height 37
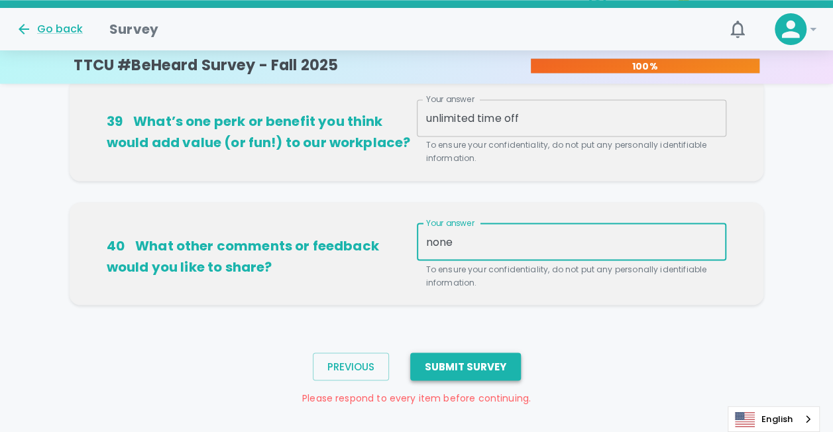
type textarea "none"
click at [468, 367] on button "Submit Survey" at bounding box center [465, 366] width 111 height 28
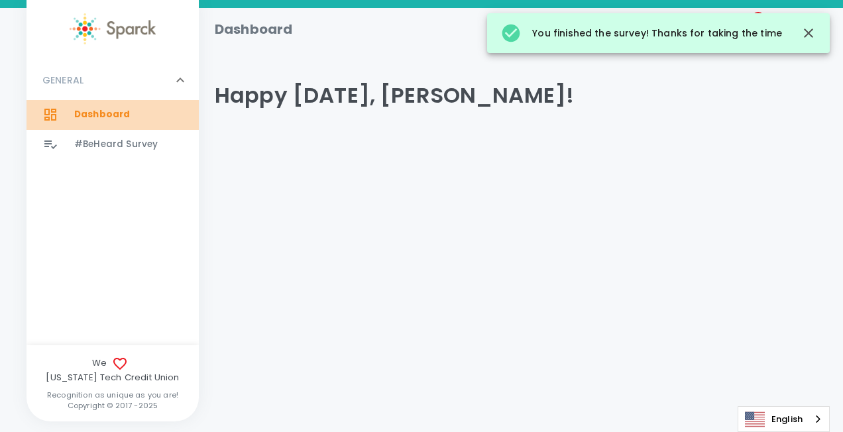
click at [114, 110] on span "Dashboard" at bounding box center [102, 114] width 56 height 13
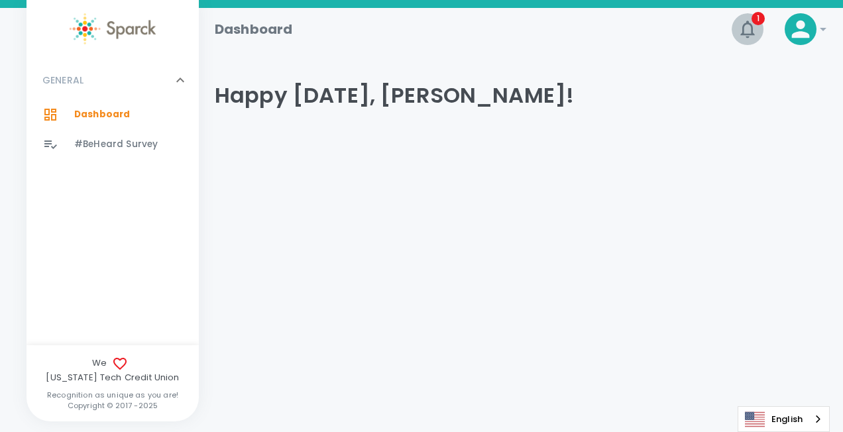
click at [751, 30] on icon "button" at bounding box center [747, 29] width 14 height 17
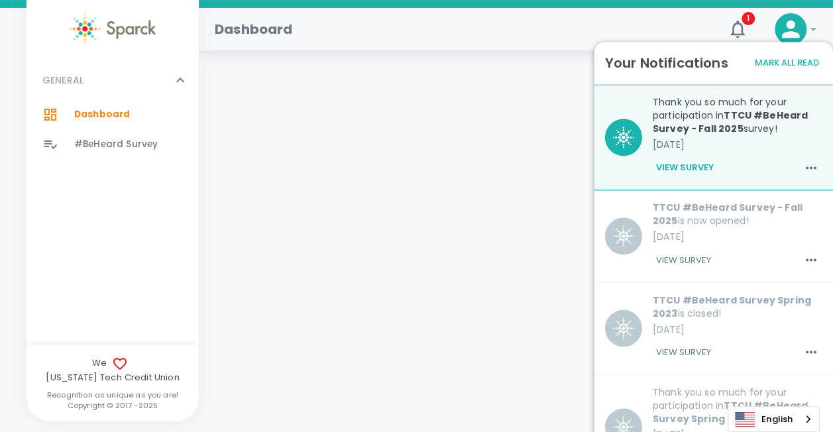
scroll to position [169, 0]
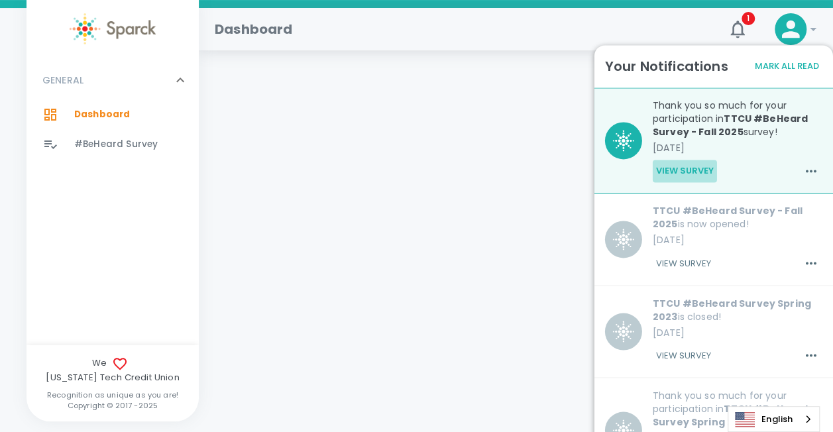
click at [690, 174] on button "View Survey" at bounding box center [685, 171] width 64 height 23
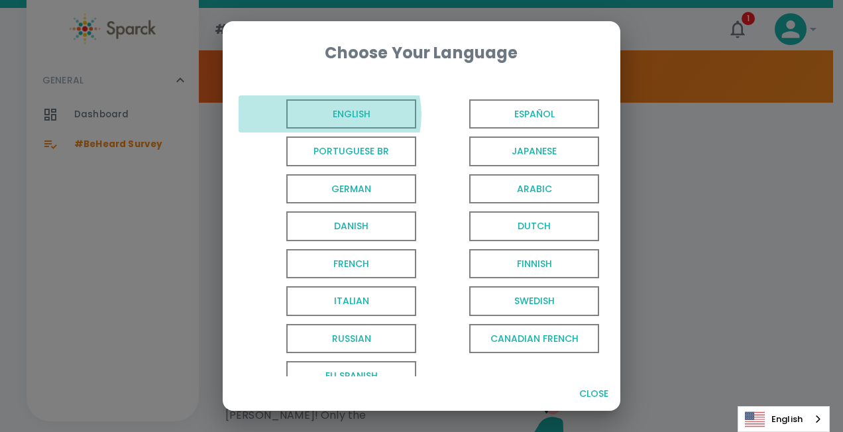
click at [329, 115] on span "English" at bounding box center [351, 114] width 130 height 30
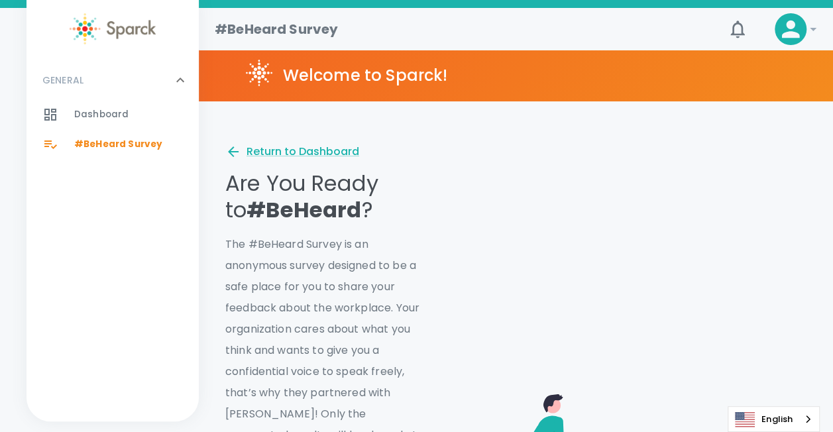
scroll to position [1, 0]
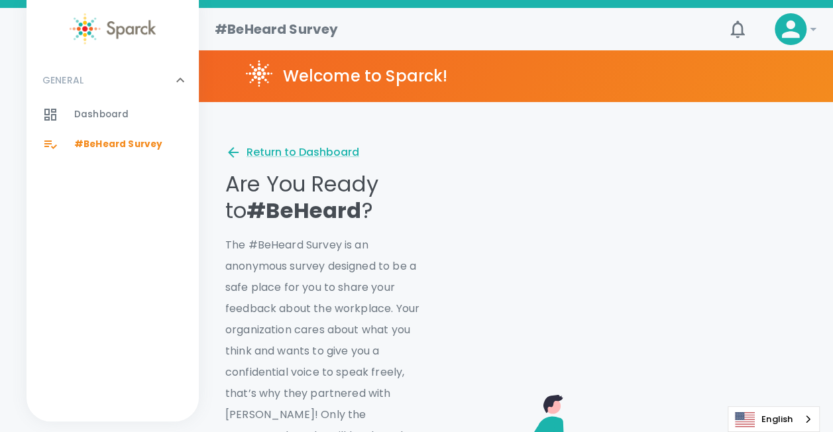
click at [127, 23] on img at bounding box center [113, 28] width 86 height 31
